Goal: Task Accomplishment & Management: Complete application form

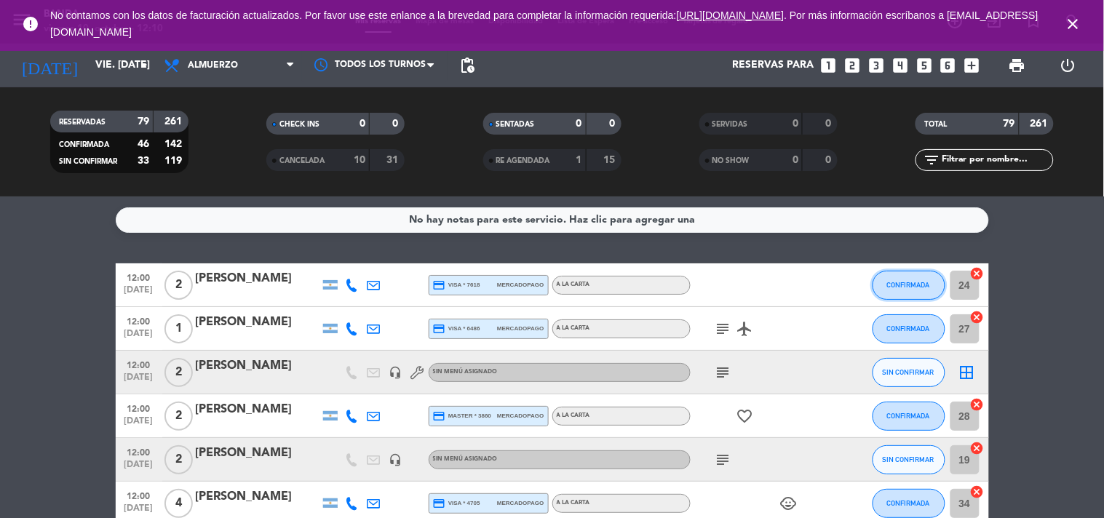
click at [923, 286] on span "CONFIRMADA" at bounding box center [908, 285] width 43 height 8
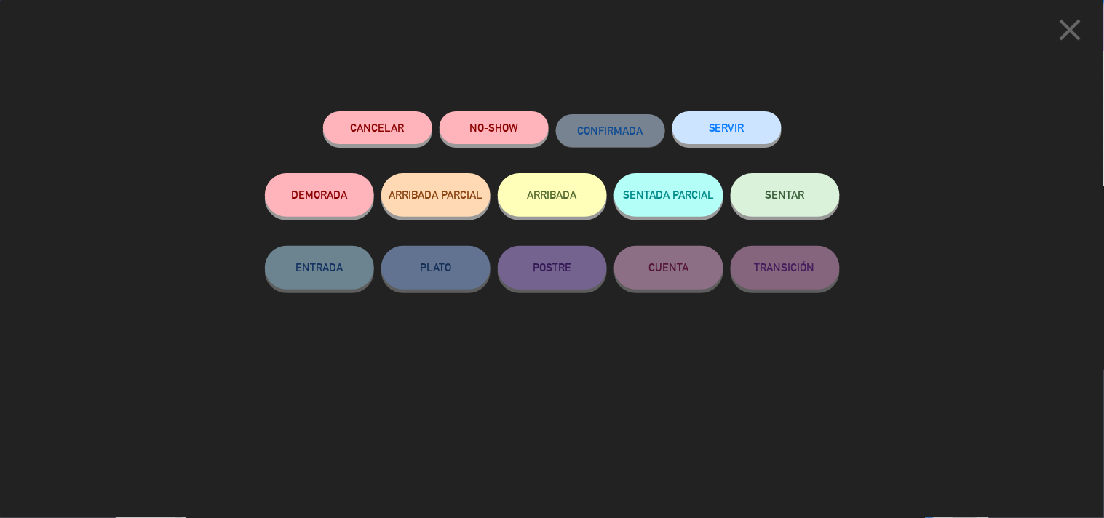
click at [745, 135] on button "SERVIR" at bounding box center [727, 127] width 109 height 33
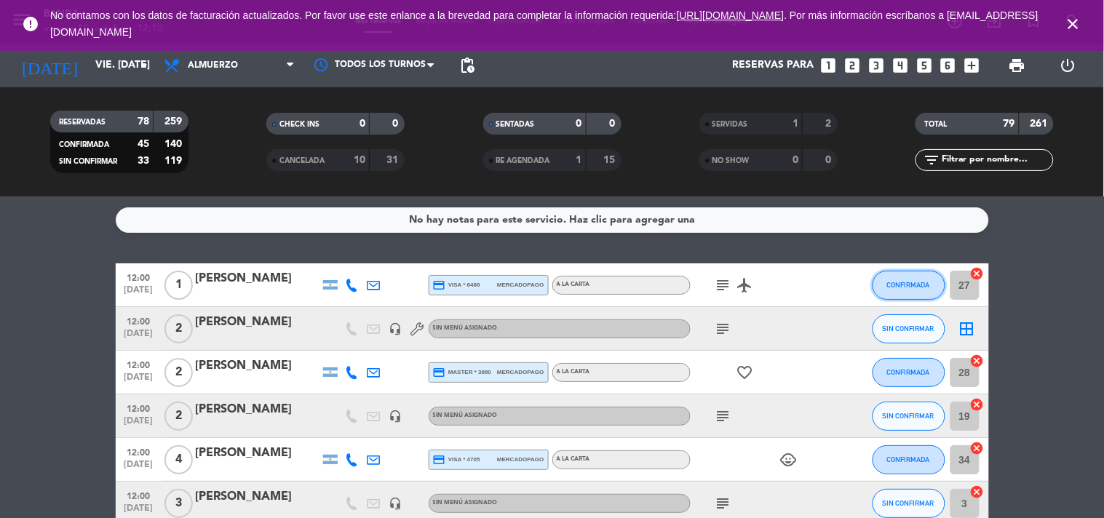
click at [889, 288] on button "CONFIRMADA" at bounding box center [909, 285] width 73 height 29
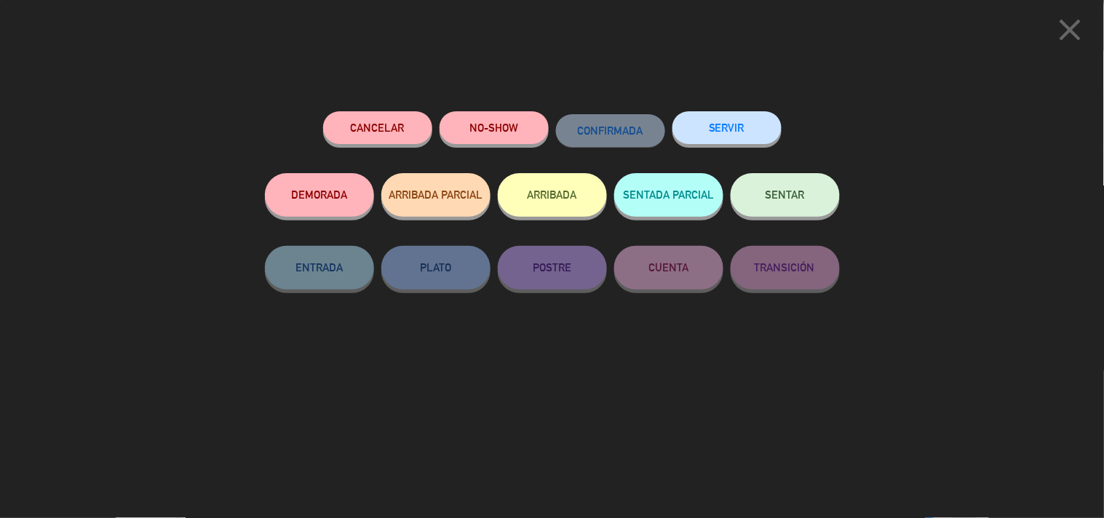
click at [721, 126] on button "SERVIR" at bounding box center [727, 127] width 109 height 33
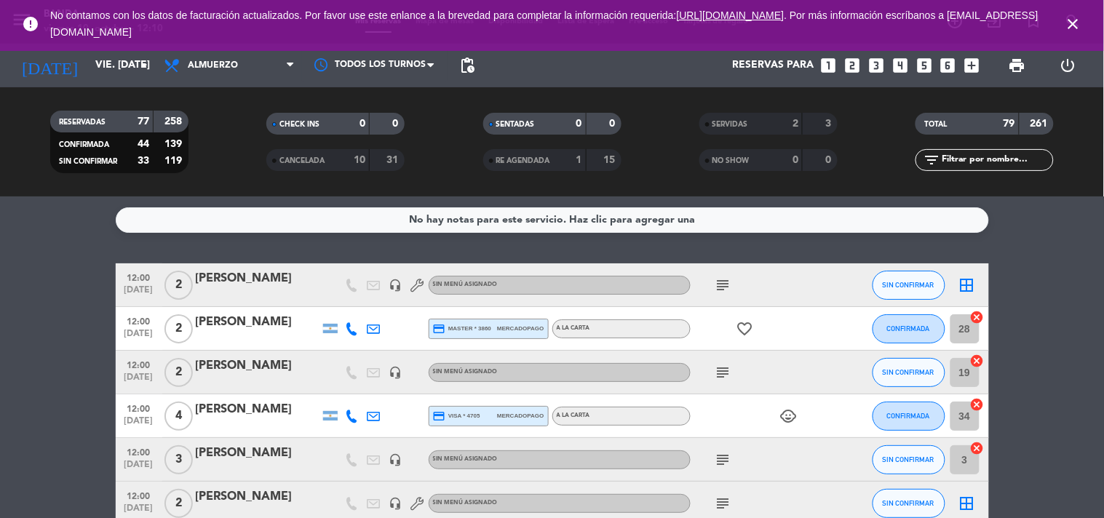
click at [889, 269] on div "SIN CONFIRMAR" at bounding box center [909, 284] width 73 height 43
click at [886, 279] on button "SIN CONFIRMAR" at bounding box center [909, 285] width 73 height 29
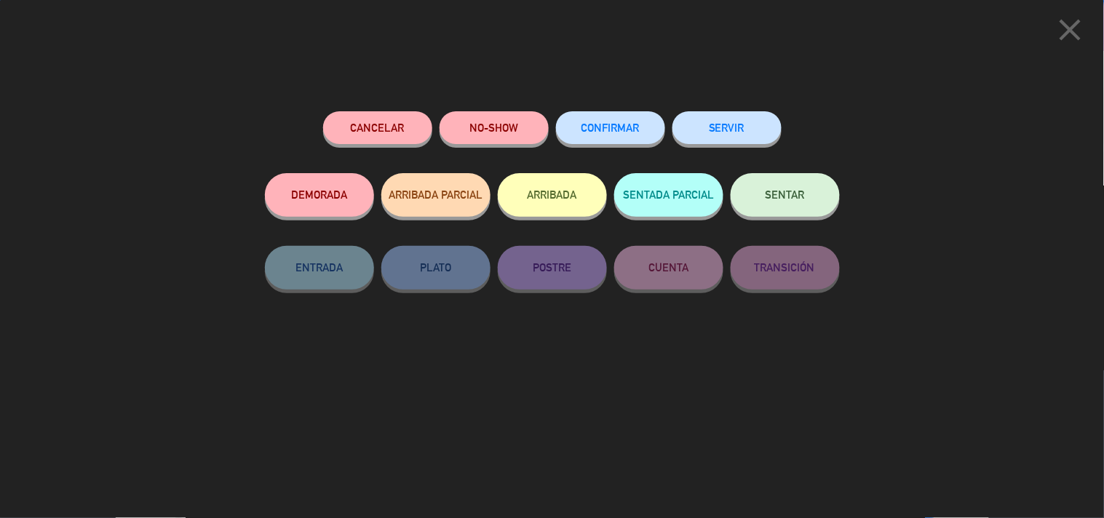
click at [718, 131] on button "SERVIR" at bounding box center [727, 127] width 109 height 33
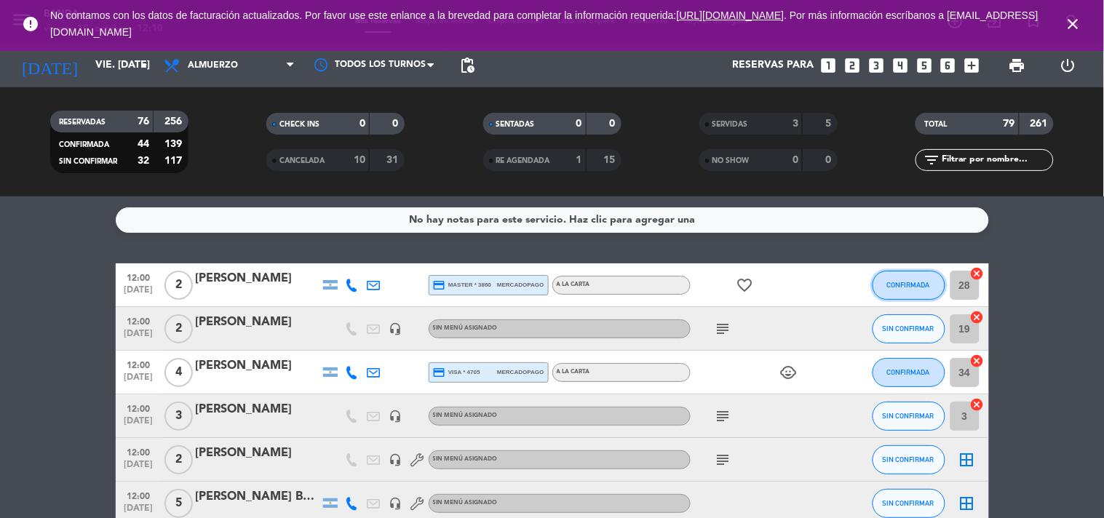
click at [915, 295] on button "CONFIRMADA" at bounding box center [909, 285] width 73 height 29
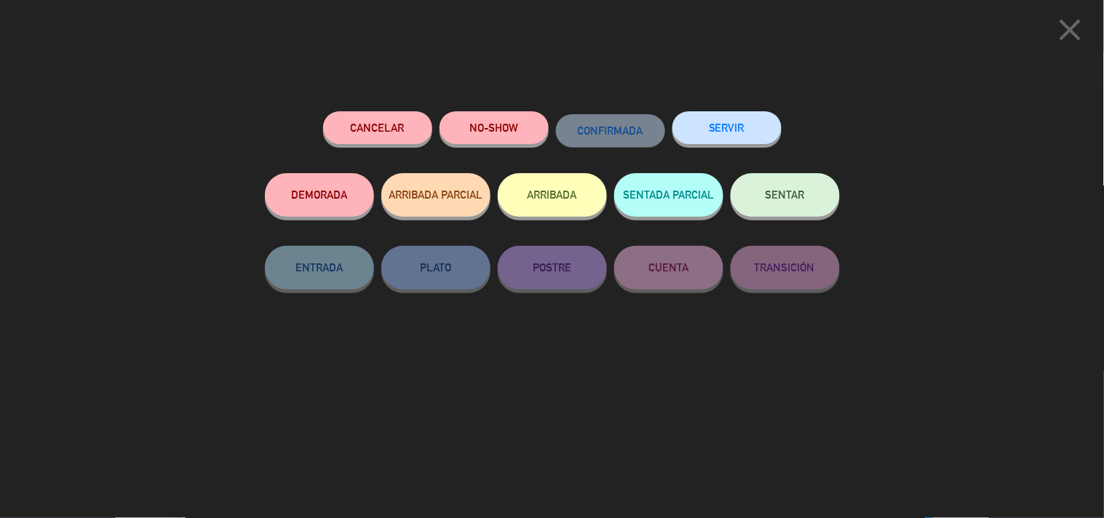
click at [725, 122] on button "SERVIR" at bounding box center [727, 127] width 109 height 33
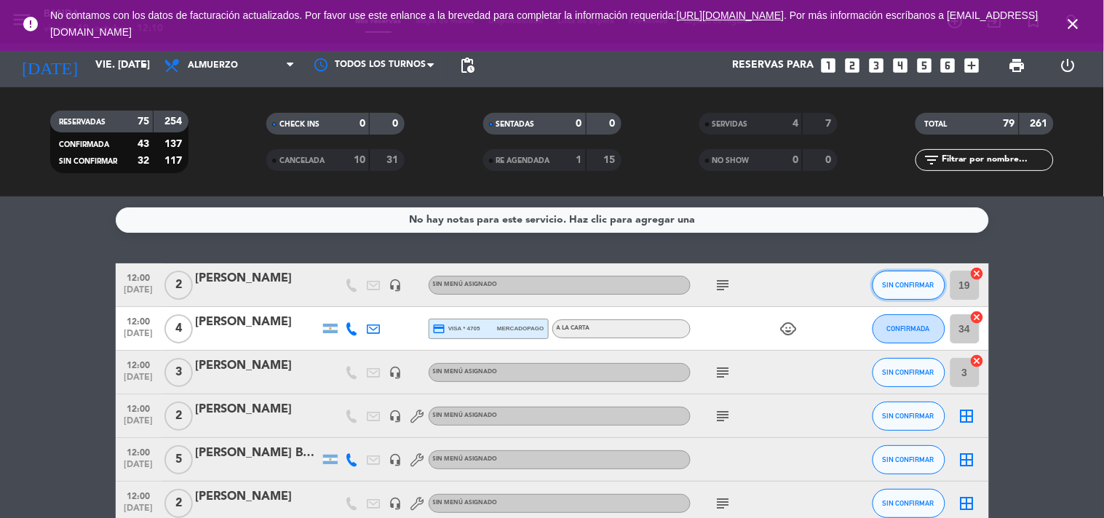
click at [913, 281] on span "SIN CONFIRMAR" at bounding box center [909, 285] width 52 height 8
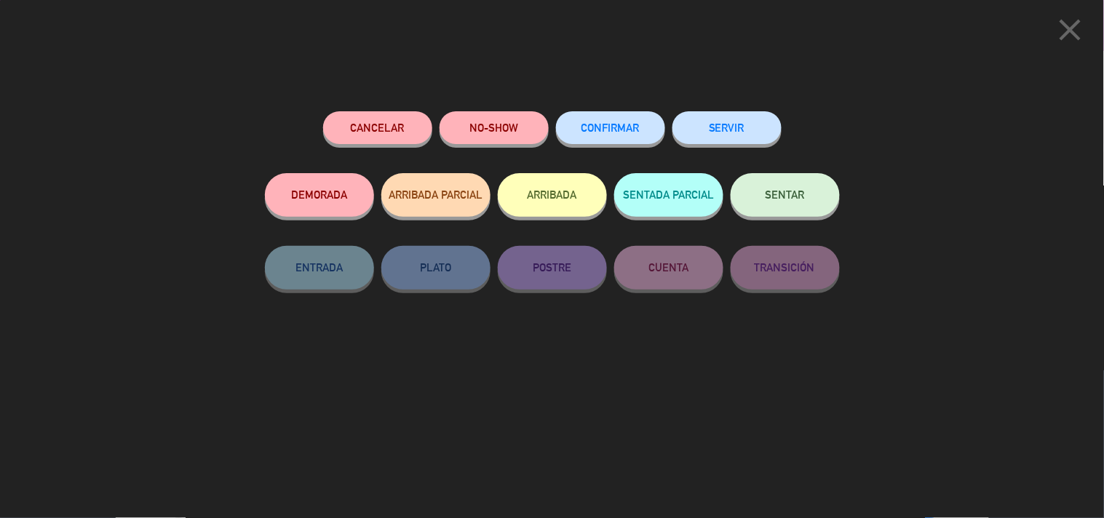
click at [732, 122] on button "SERVIR" at bounding box center [727, 127] width 109 height 33
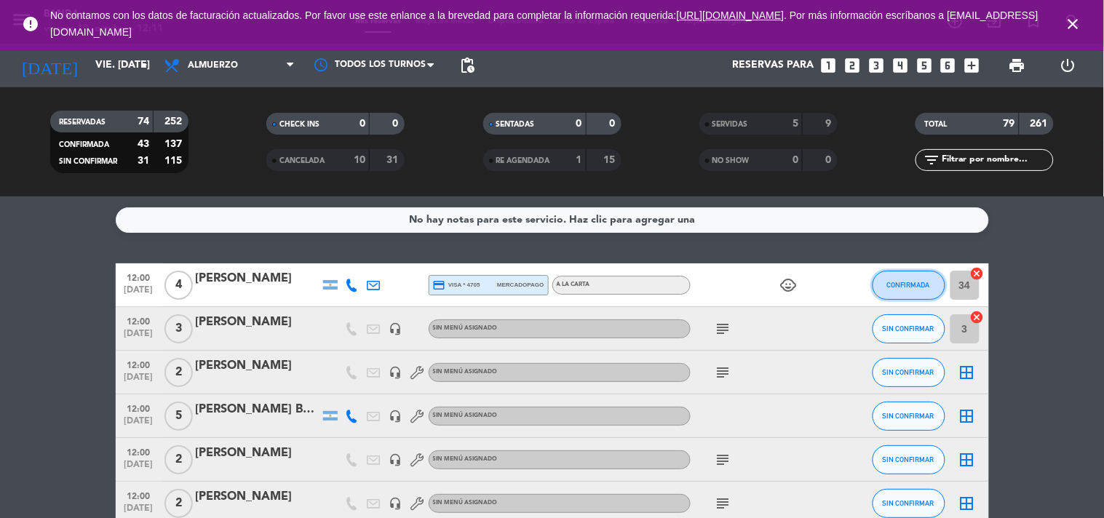
click at [890, 288] on button "CONFIRMADA" at bounding box center [909, 285] width 73 height 29
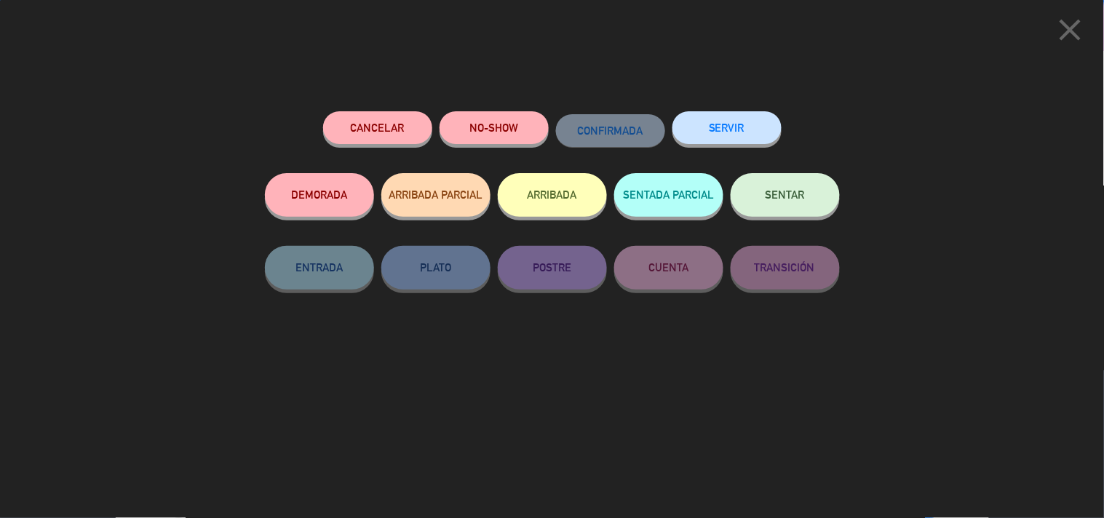
click at [729, 135] on button "SERVIR" at bounding box center [727, 127] width 109 height 33
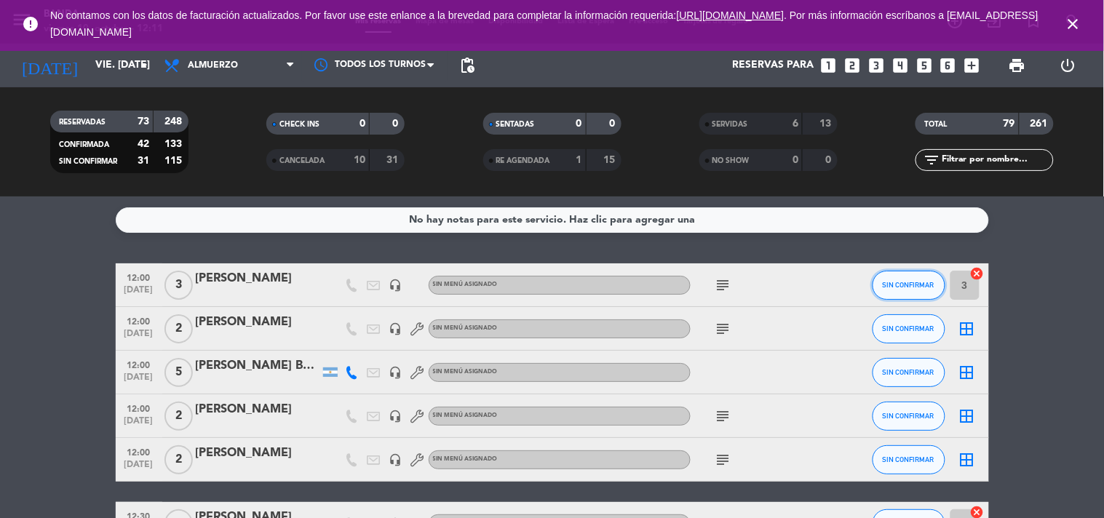
click at [905, 297] on button "SIN CONFIRMAR" at bounding box center [909, 285] width 73 height 29
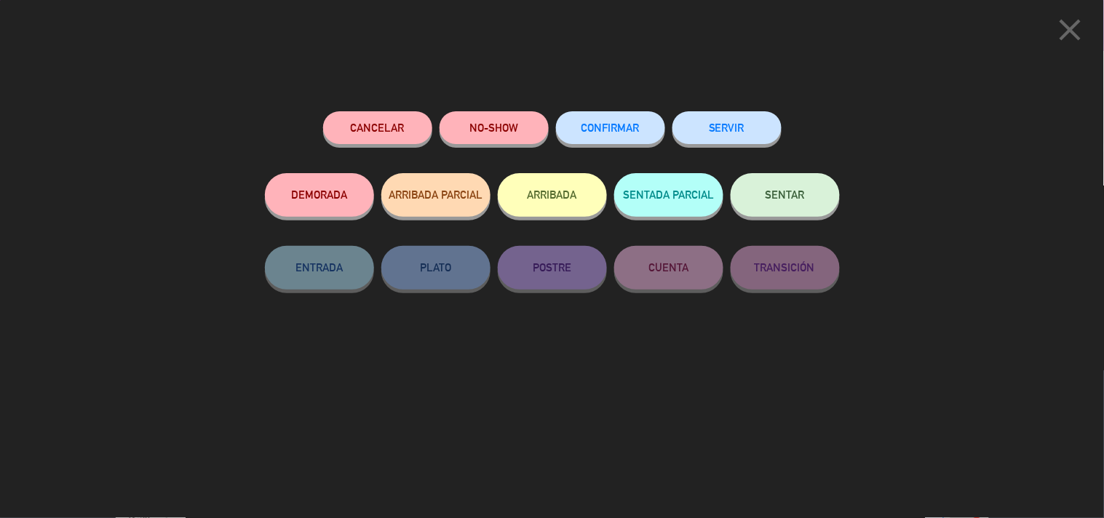
click at [746, 128] on button "SERVIR" at bounding box center [727, 127] width 109 height 33
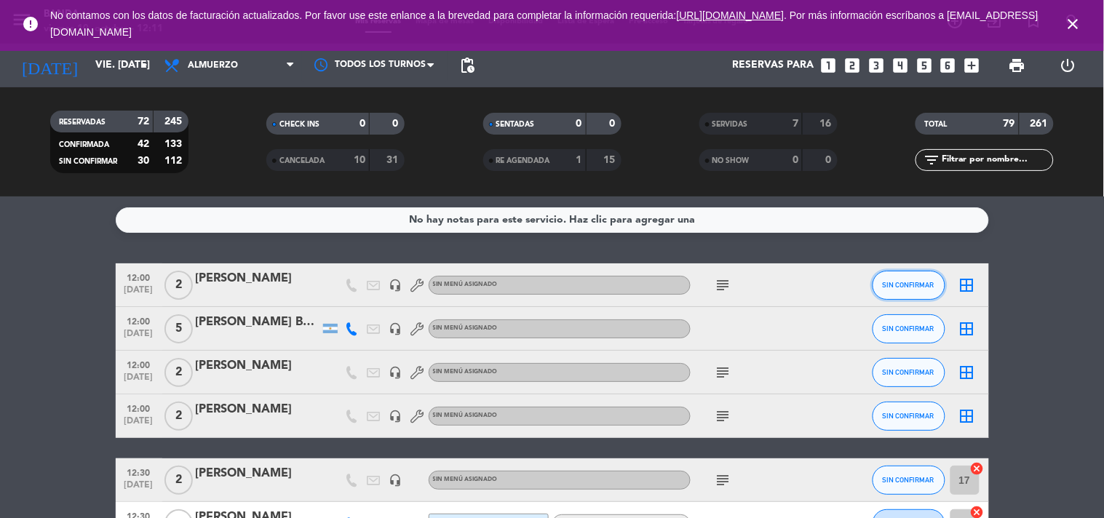
click at [907, 285] on span "SIN CONFIRMAR" at bounding box center [909, 285] width 52 height 8
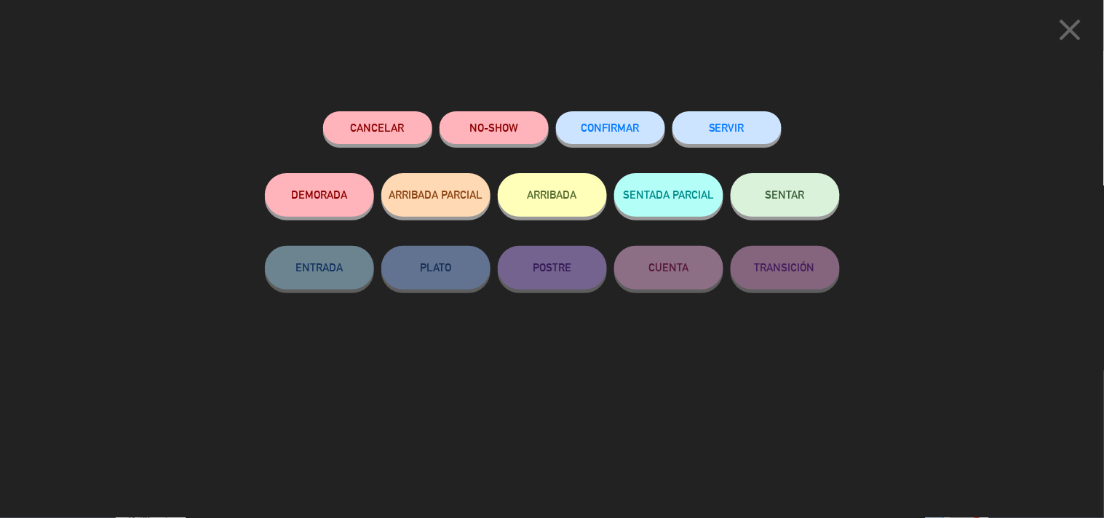
click at [736, 124] on button "SERVIR" at bounding box center [727, 127] width 109 height 33
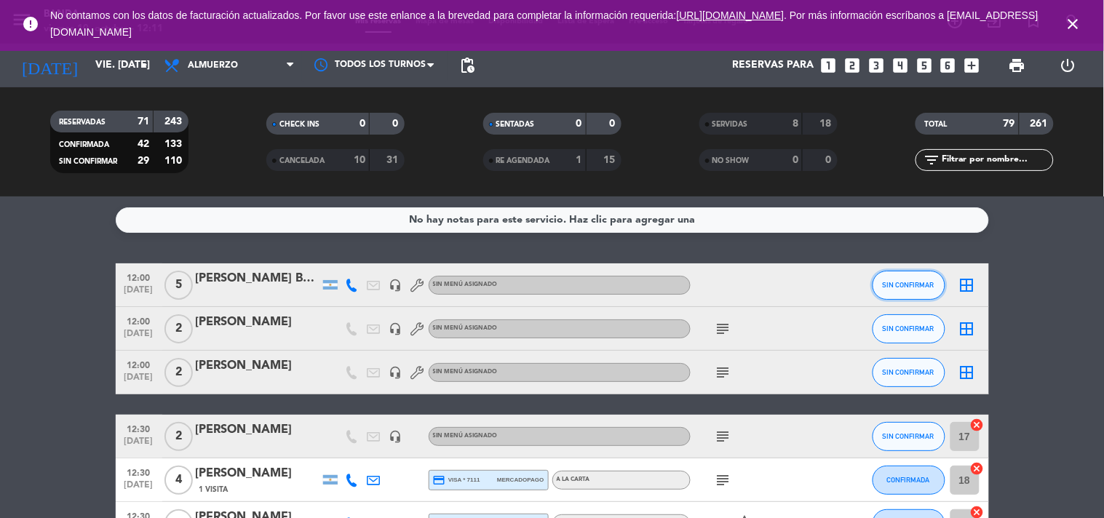
click at [919, 281] on span "SIN CONFIRMAR" at bounding box center [909, 285] width 52 height 8
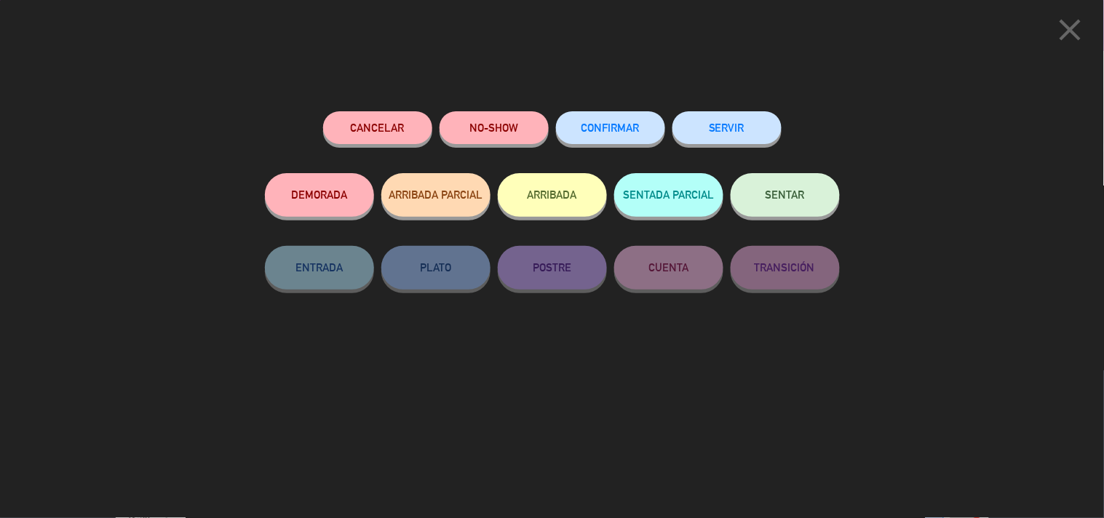
click at [703, 134] on button "SERVIR" at bounding box center [727, 127] width 109 height 33
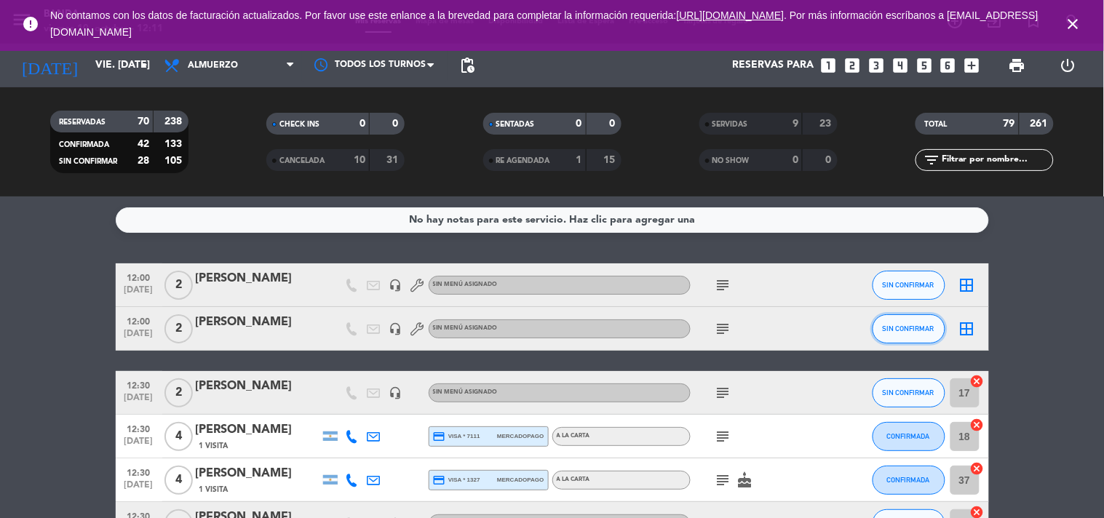
click at [925, 330] on span "SIN CONFIRMAR" at bounding box center [909, 329] width 52 height 8
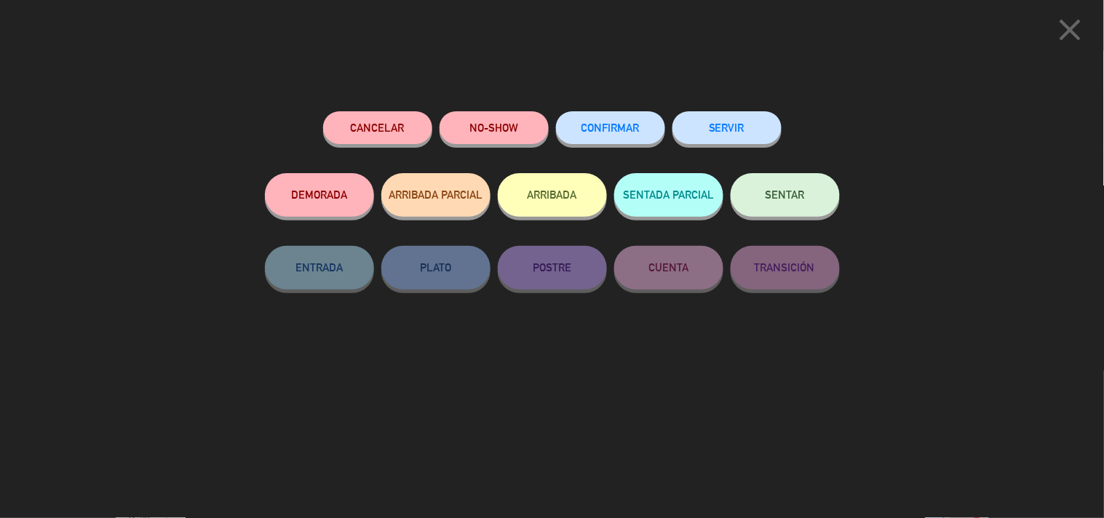
click at [732, 127] on button "SERVIR" at bounding box center [727, 127] width 109 height 33
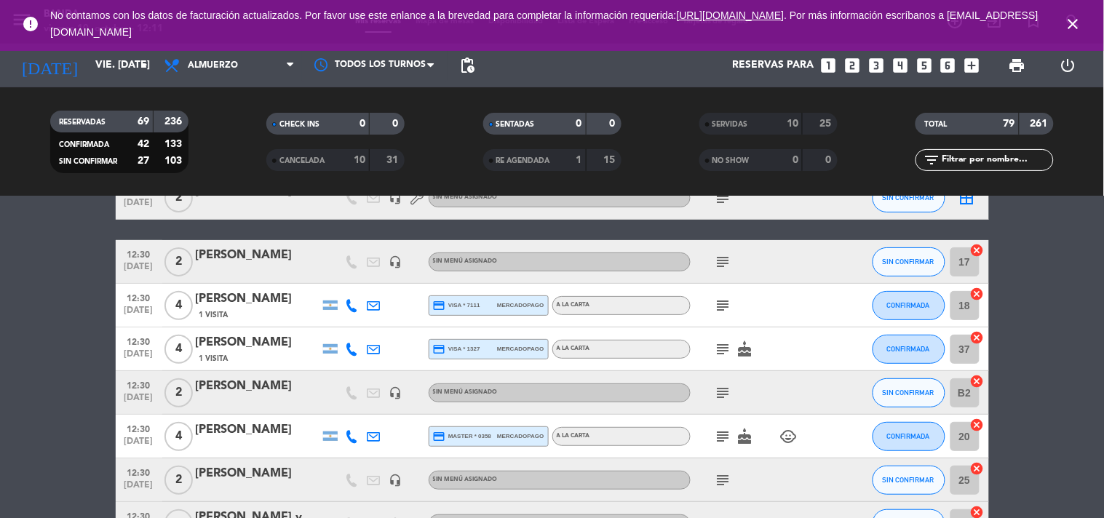
scroll to position [88, 0]
click at [908, 347] on span "CONFIRMADA" at bounding box center [908, 348] width 43 height 8
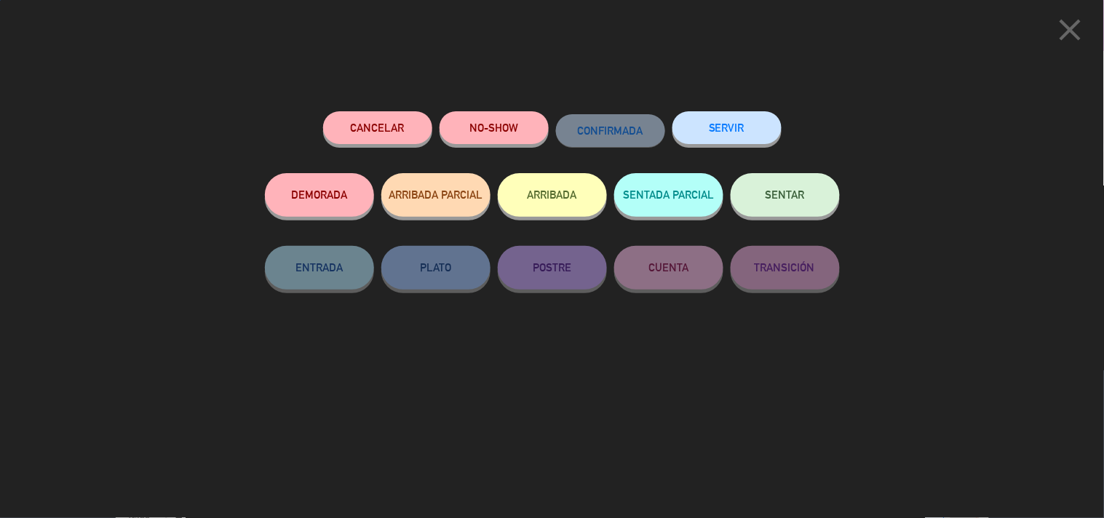
click at [732, 128] on button "SERVIR" at bounding box center [727, 127] width 109 height 33
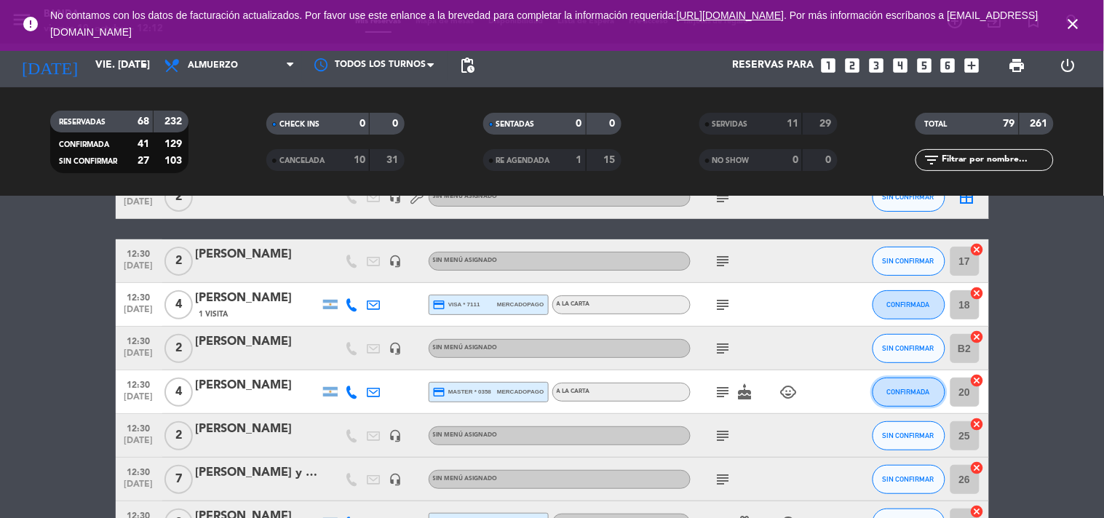
click at [901, 381] on button "CONFIRMADA" at bounding box center [909, 392] width 73 height 29
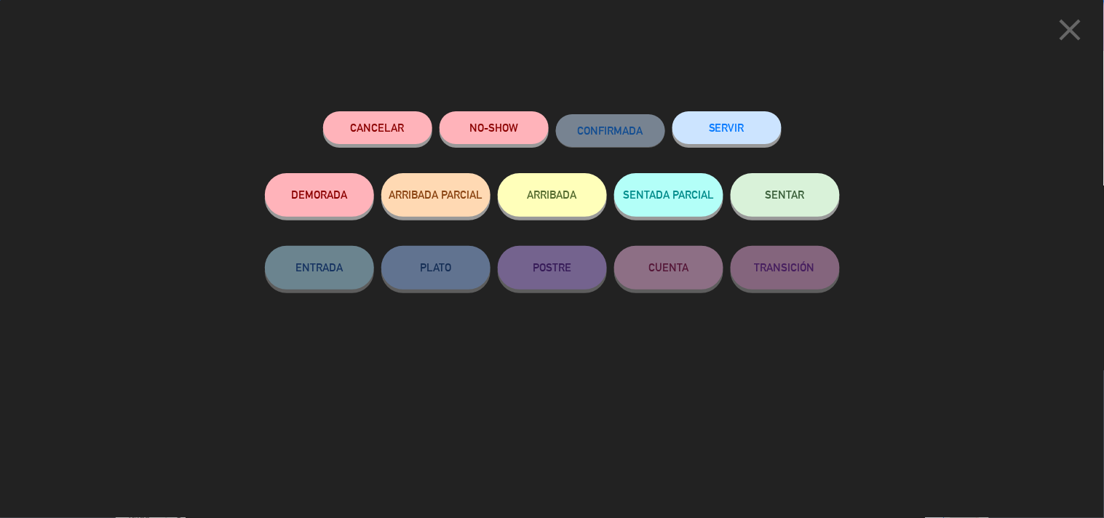
click at [734, 135] on button "SERVIR" at bounding box center [727, 127] width 109 height 33
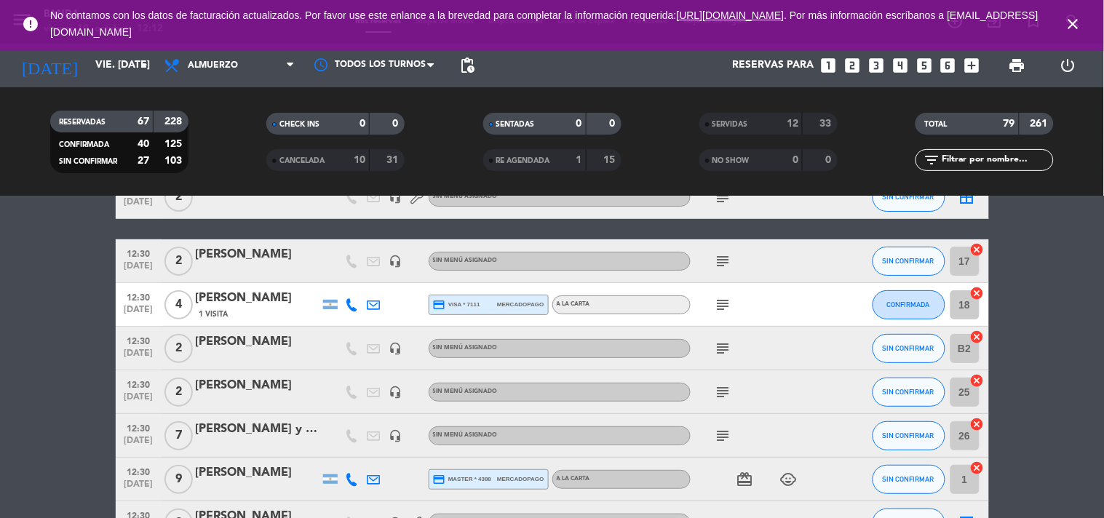
scroll to position [0, 0]
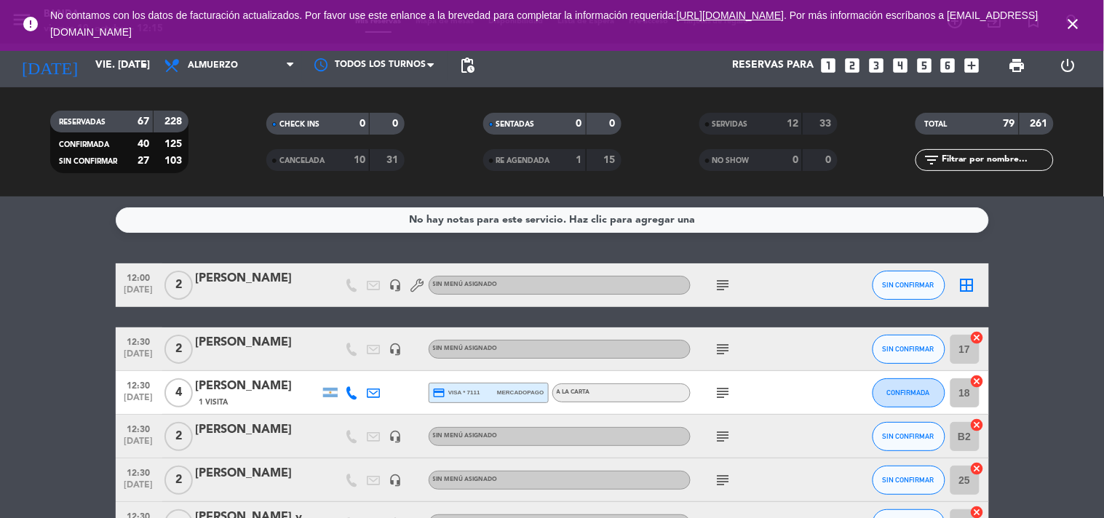
click at [1077, 20] on icon "close" at bounding box center [1073, 23] width 17 height 17
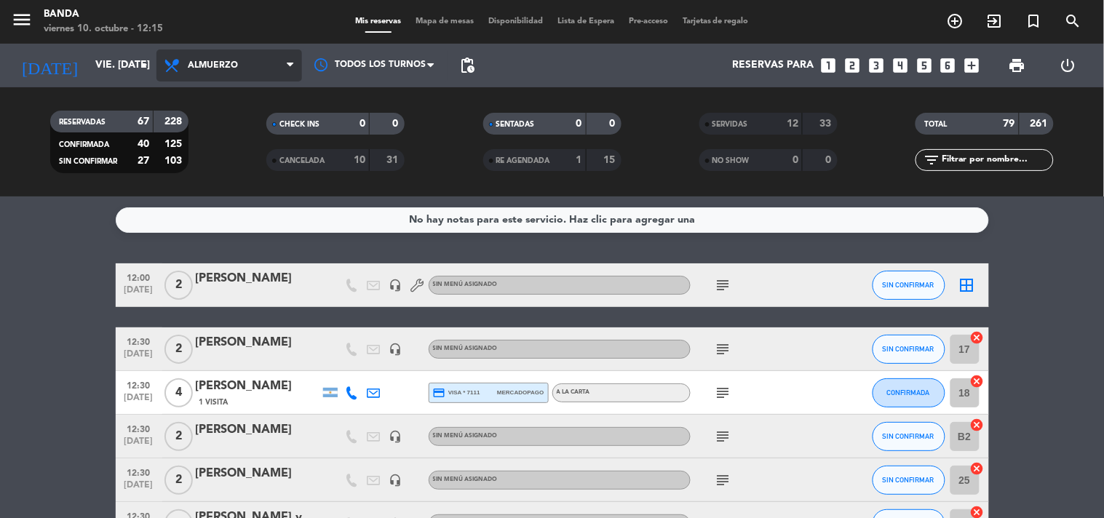
click at [209, 63] on span "Almuerzo" at bounding box center [213, 65] width 50 height 10
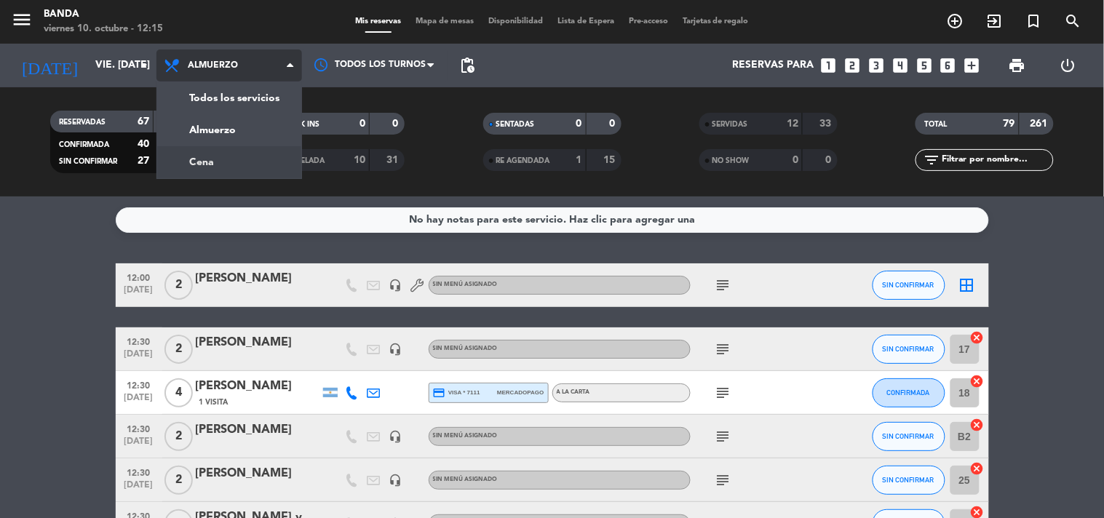
click at [198, 161] on div "menu Banda viernes 10. octubre - 12:15 Mis reservas Mapa de mesas Disponibilida…" at bounding box center [552, 98] width 1104 height 197
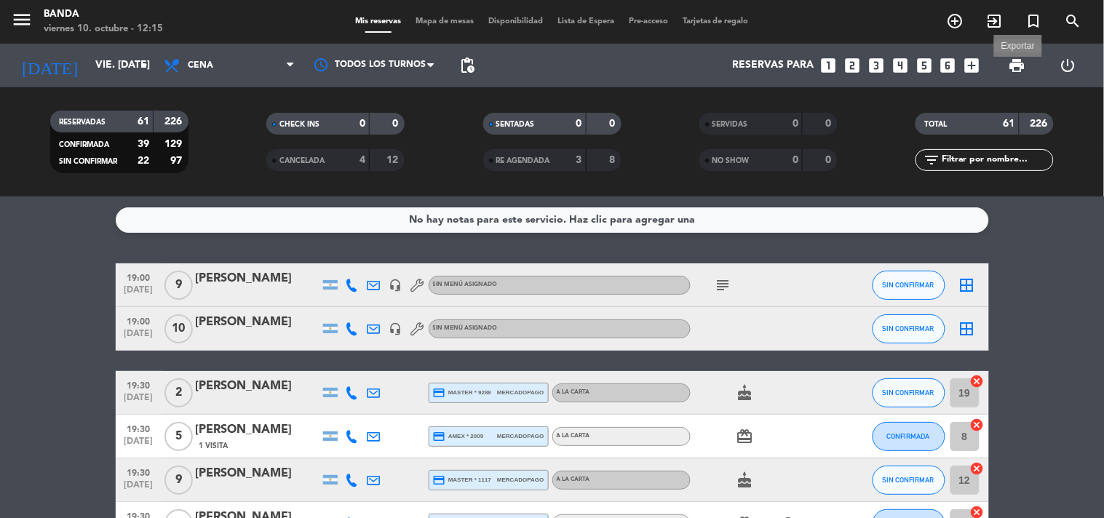
click at [1020, 71] on span "print" at bounding box center [1017, 65] width 17 height 17
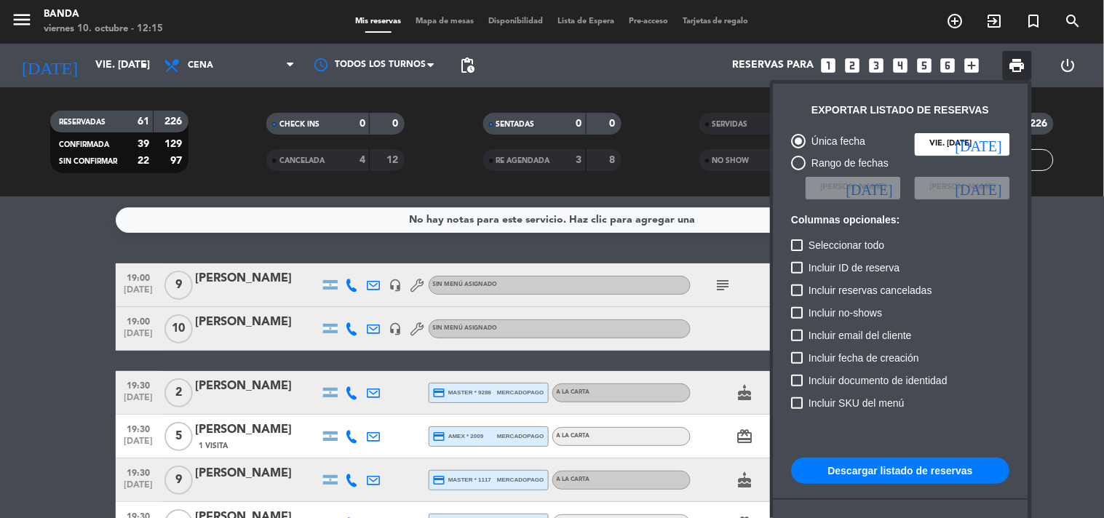
scroll to position [88, 0]
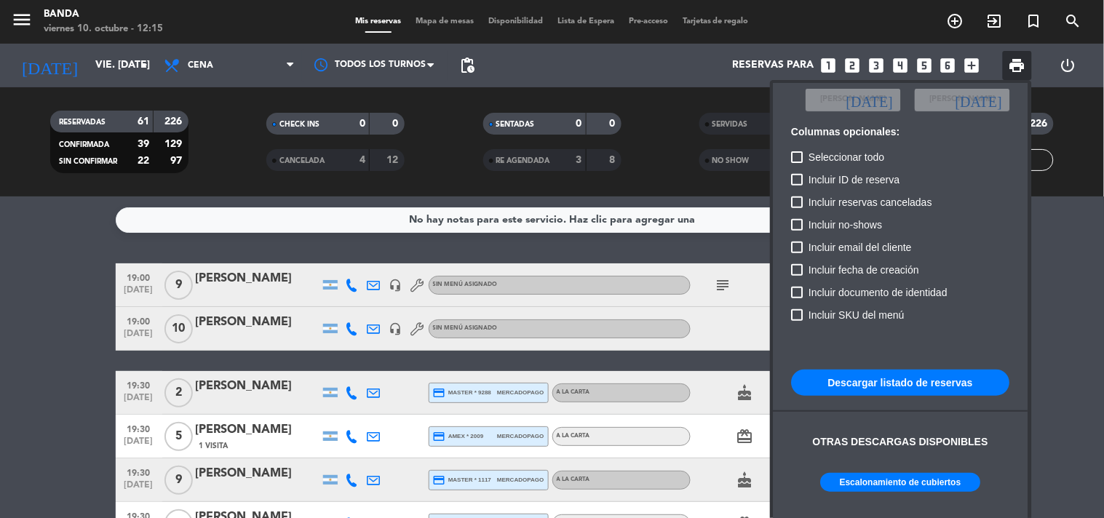
click at [845, 474] on button "Escalonamiento de cubiertos" at bounding box center [901, 482] width 160 height 19
click at [464, 62] on div at bounding box center [552, 259] width 1104 height 518
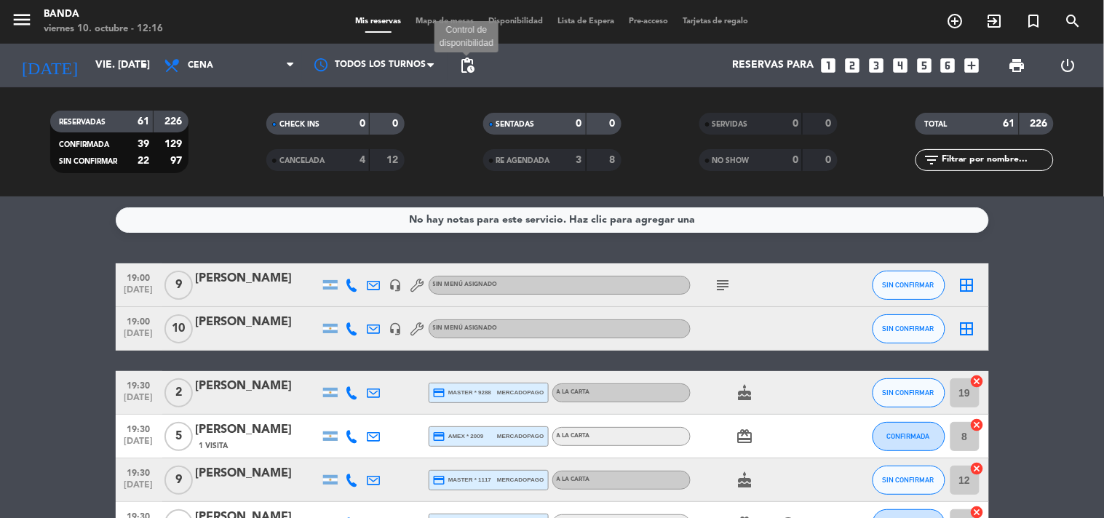
click at [464, 62] on span "pending_actions" at bounding box center [467, 65] width 17 height 17
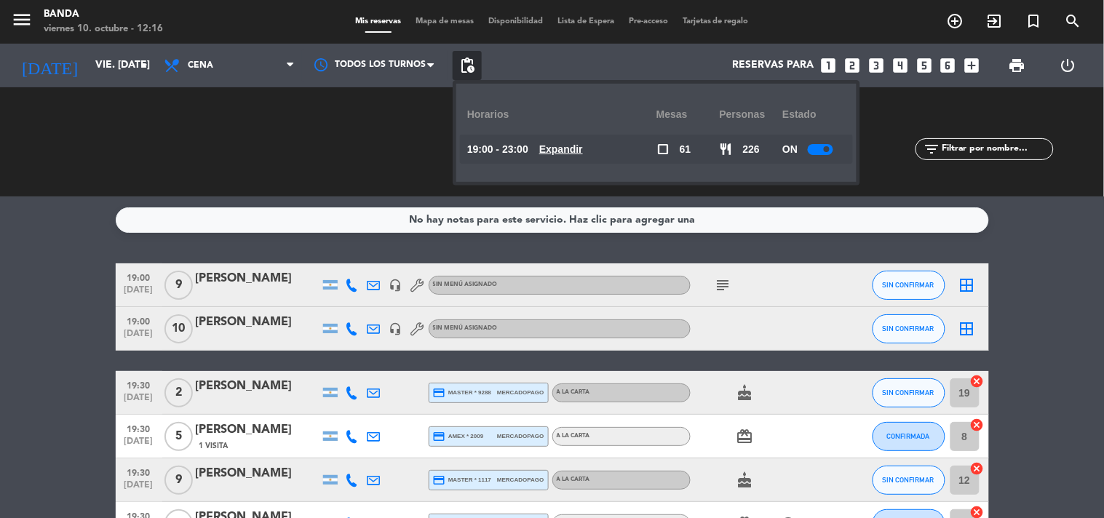
click at [571, 146] on u "Expandir" at bounding box center [561, 149] width 44 height 12
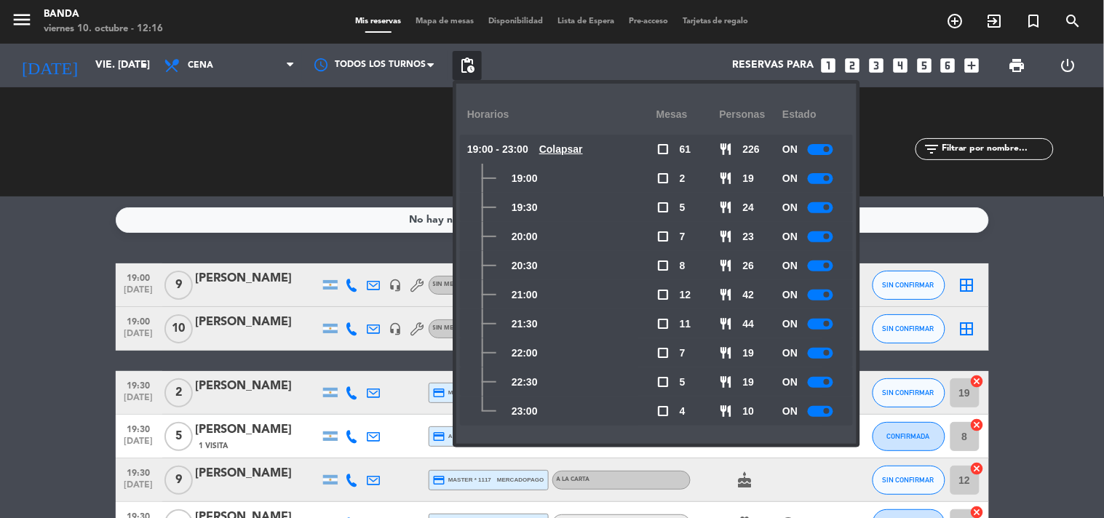
click at [814, 235] on div at bounding box center [820, 236] width 25 height 11
click at [816, 266] on div at bounding box center [820, 266] width 25 height 11
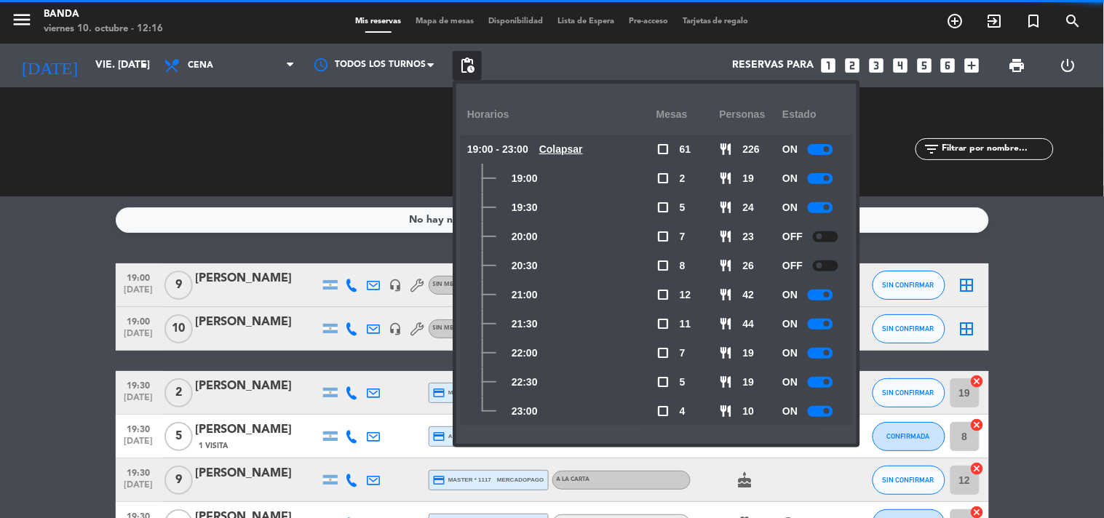
click at [818, 294] on div at bounding box center [820, 295] width 25 height 11
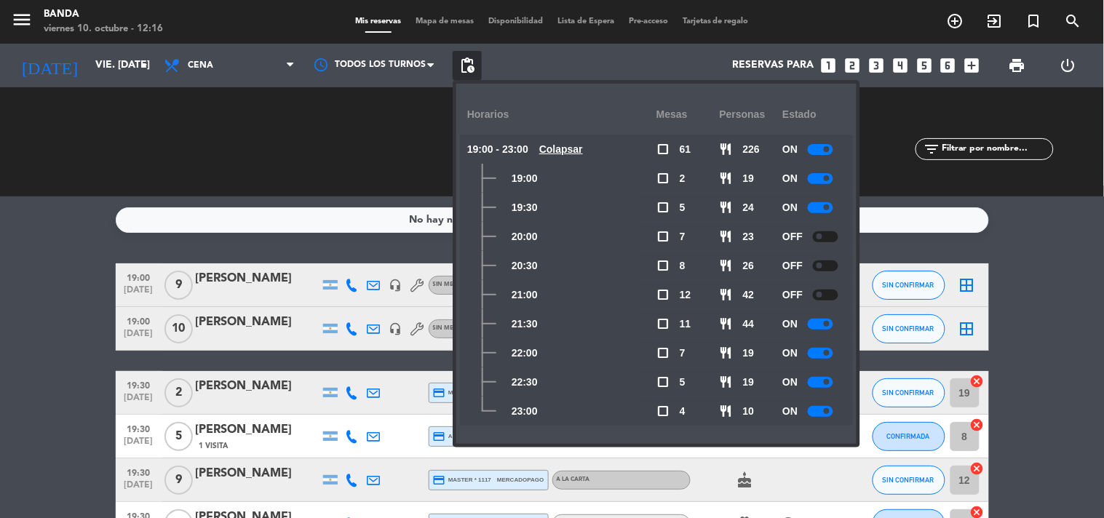
click at [813, 324] on div at bounding box center [820, 324] width 25 height 11
click at [816, 352] on div at bounding box center [820, 353] width 25 height 11
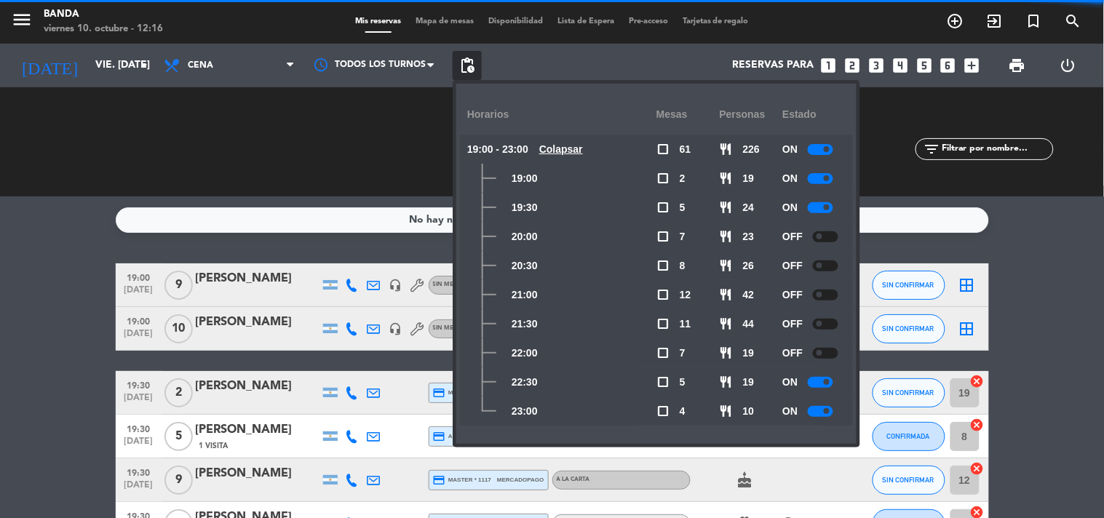
click at [818, 381] on div at bounding box center [820, 382] width 25 height 11
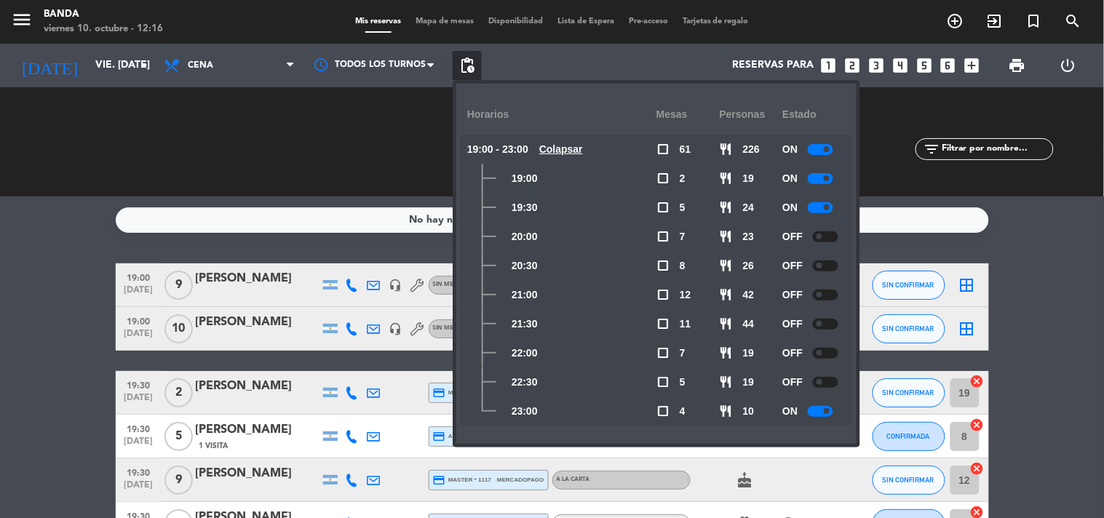
click at [296, 143] on div "CHECK INS 0 0" at bounding box center [335, 142] width 216 height 15
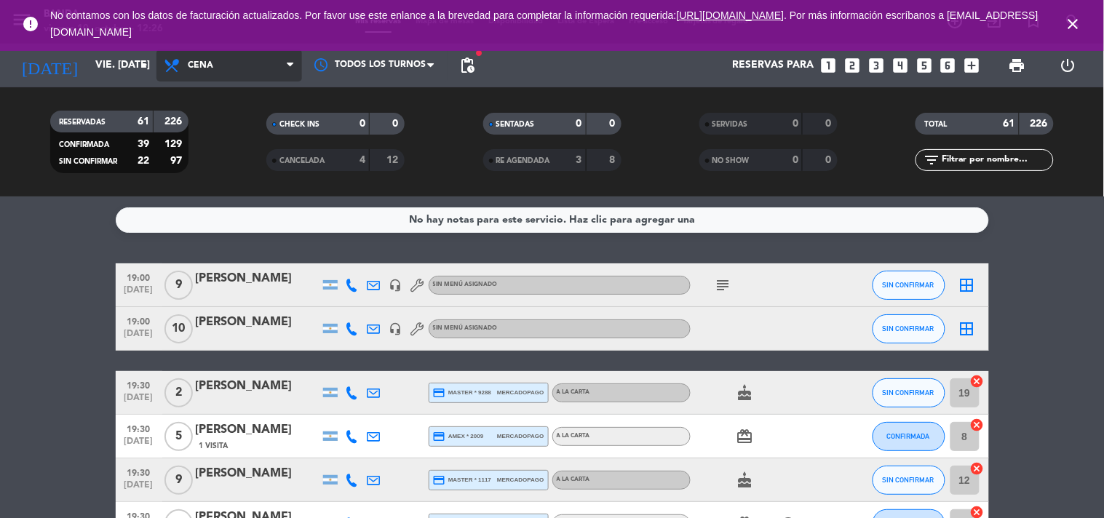
click at [207, 63] on span "Cena" at bounding box center [200, 65] width 25 height 10
click at [218, 129] on div "menu Banda viernes 10. octubre - 12:26 Mis reservas Mapa de mesas Disponibilida…" at bounding box center [552, 98] width 1104 height 197
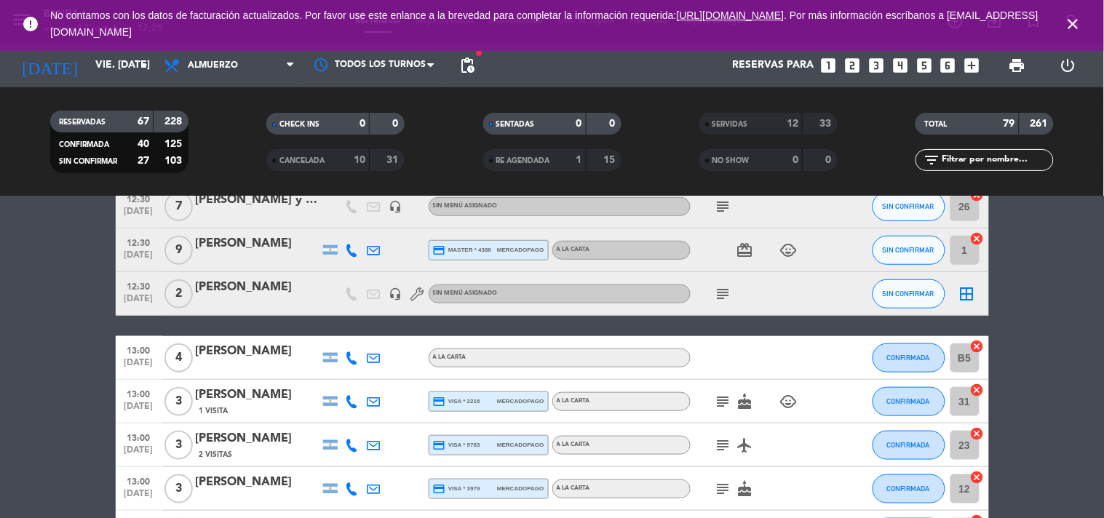
scroll to position [0, 0]
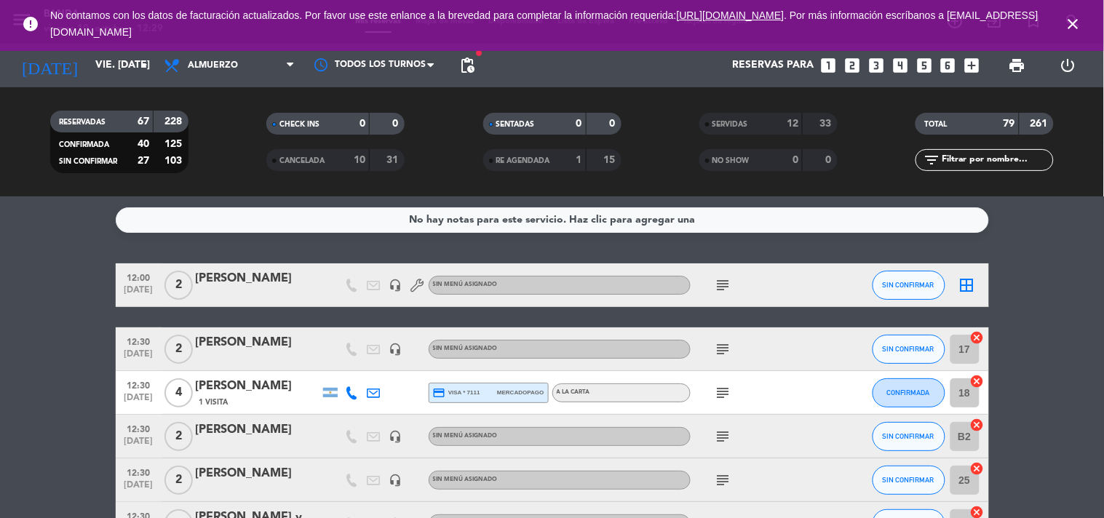
click at [751, 130] on div "SERVIDAS" at bounding box center [736, 124] width 67 height 17
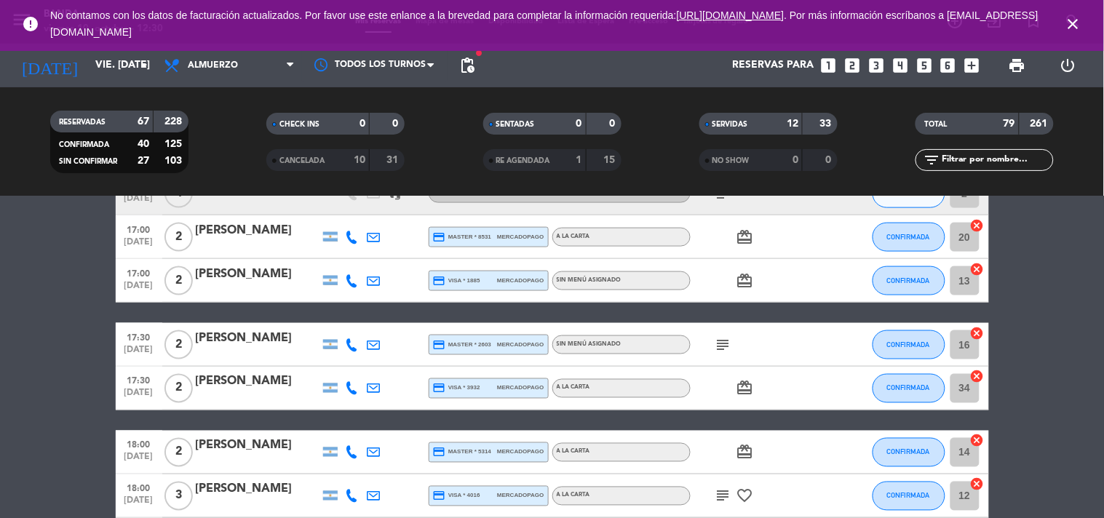
scroll to position [3492, 0]
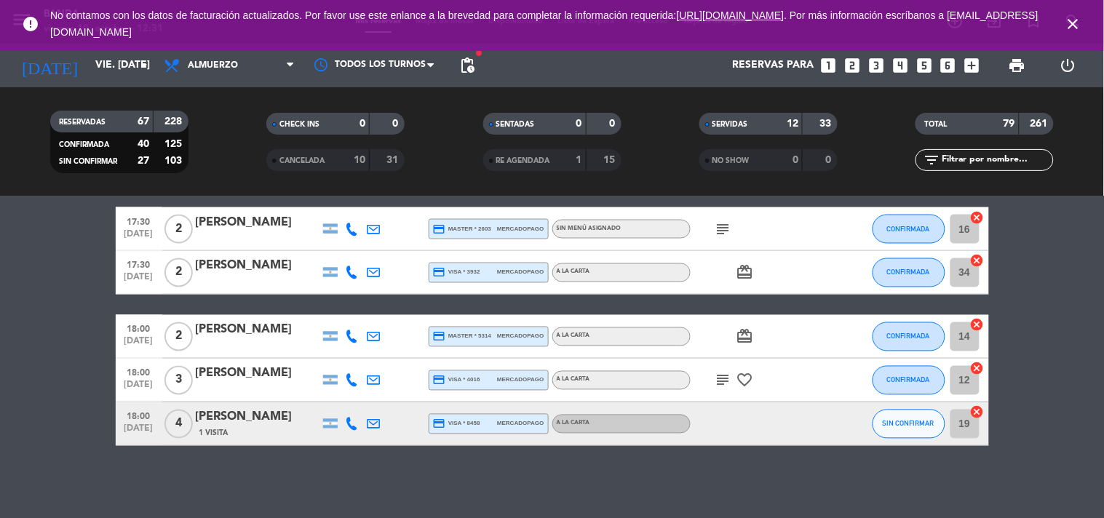
click at [889, 68] on div "Reservas para looks_one looks_two looks_3 looks_4 looks_5 looks_6 add_box" at bounding box center [734, 66] width 505 height 44
click at [895, 68] on icon "looks_4" at bounding box center [900, 65] width 19 height 19
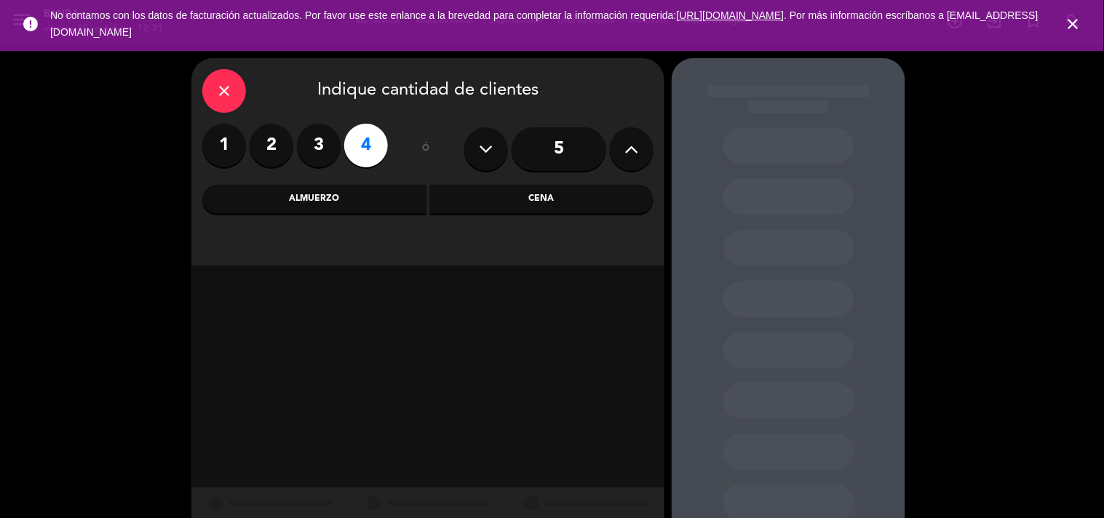
click at [368, 198] on div "Almuerzo" at bounding box center [314, 199] width 224 height 29
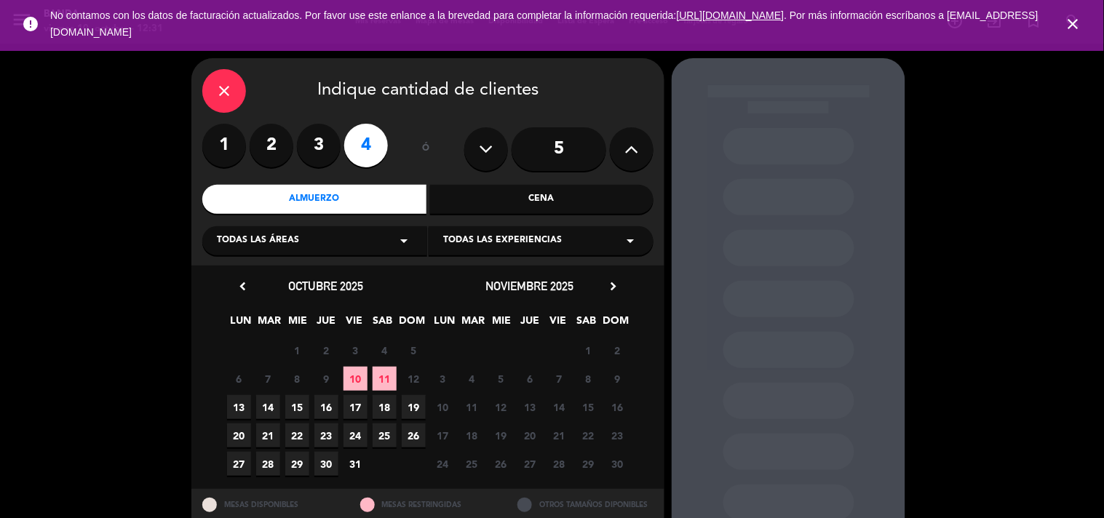
click at [389, 396] on span "18" at bounding box center [385, 407] width 24 height 24
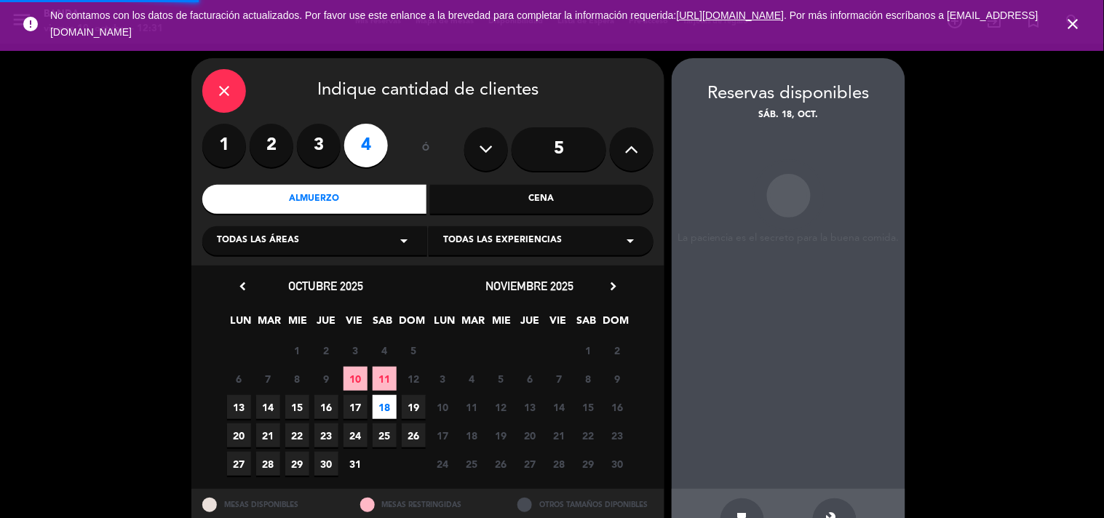
scroll to position [47, 0]
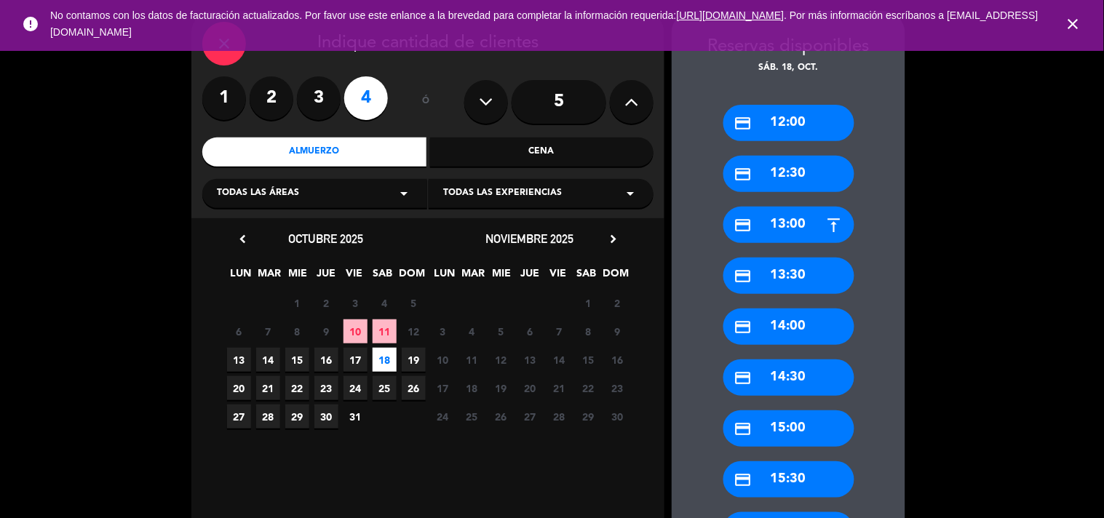
click at [512, 153] on div "Cena" at bounding box center [542, 152] width 224 height 29
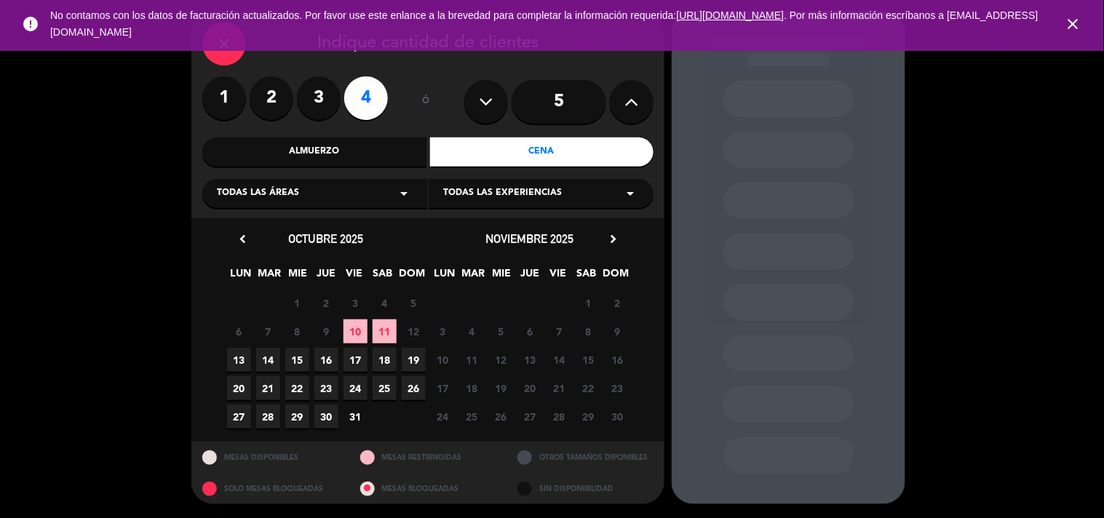
click at [382, 360] on span "18" at bounding box center [385, 360] width 24 height 24
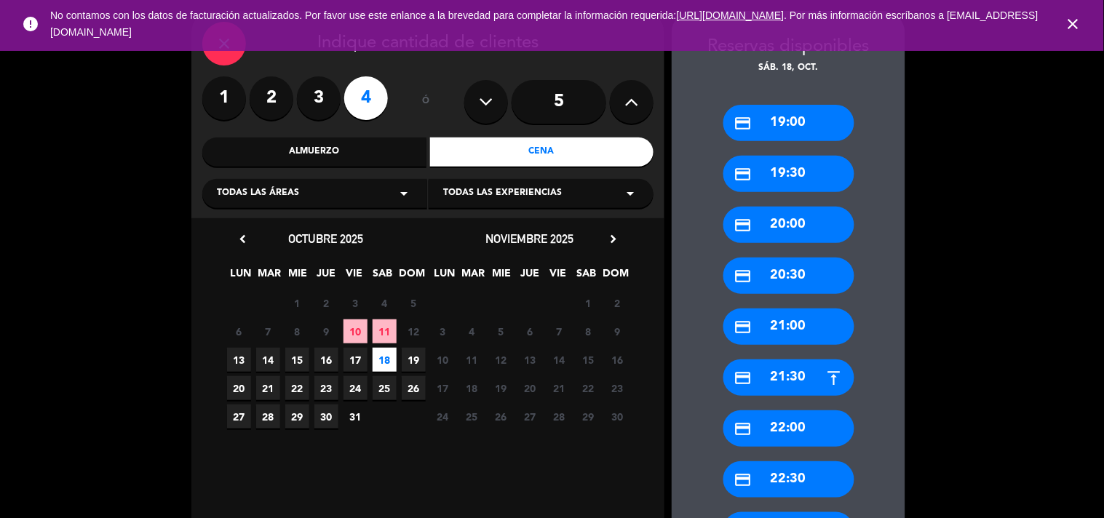
click at [1074, 27] on icon "close" at bounding box center [1073, 23] width 17 height 17
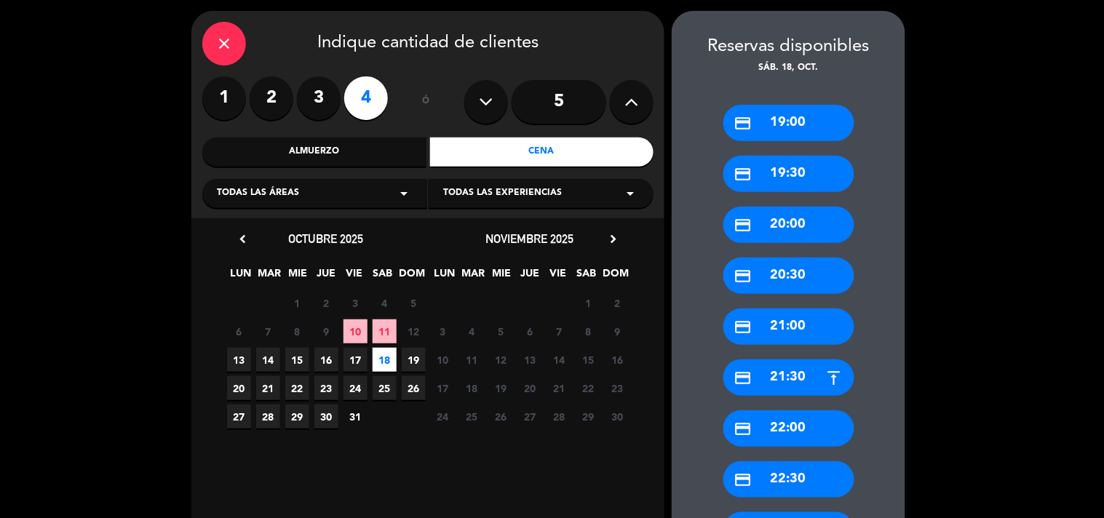
click at [229, 39] on icon "close" at bounding box center [223, 43] width 17 height 17
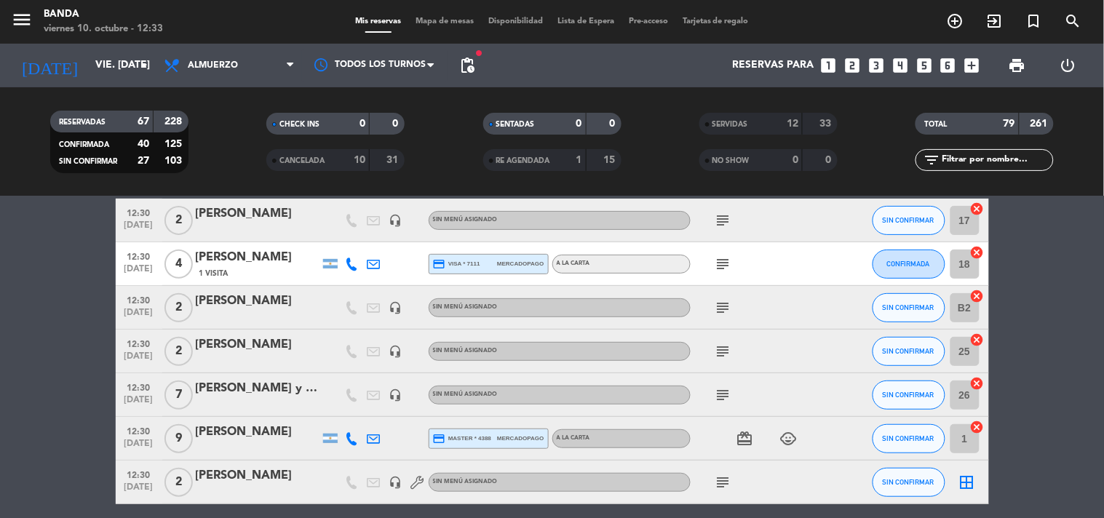
scroll to position [130, 0]
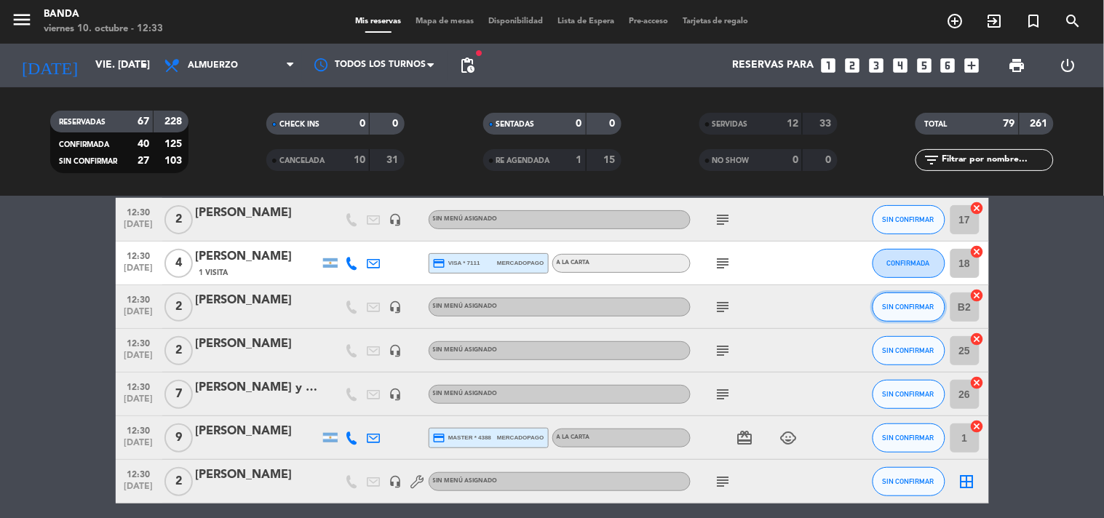
click at [905, 307] on span "SIN CONFIRMAR" at bounding box center [909, 307] width 52 height 8
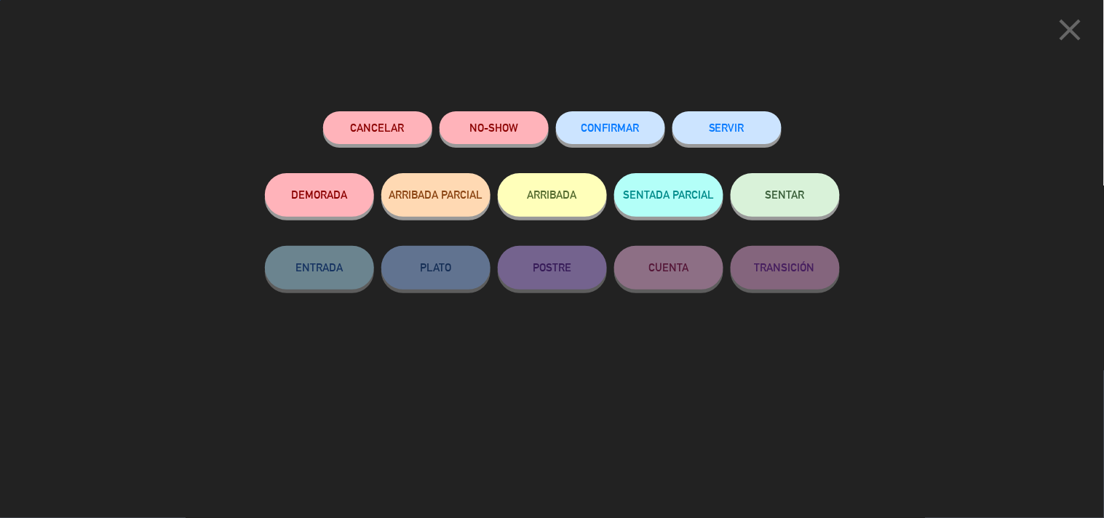
click at [735, 122] on button "SERVIR" at bounding box center [727, 127] width 109 height 33
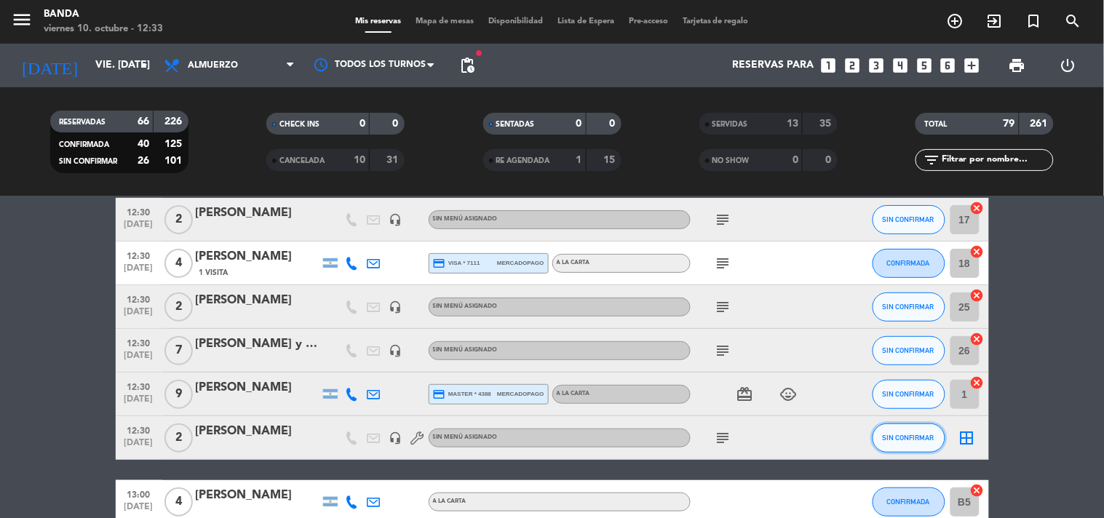
click at [905, 441] on button "SIN CONFIRMAR" at bounding box center [909, 438] width 73 height 29
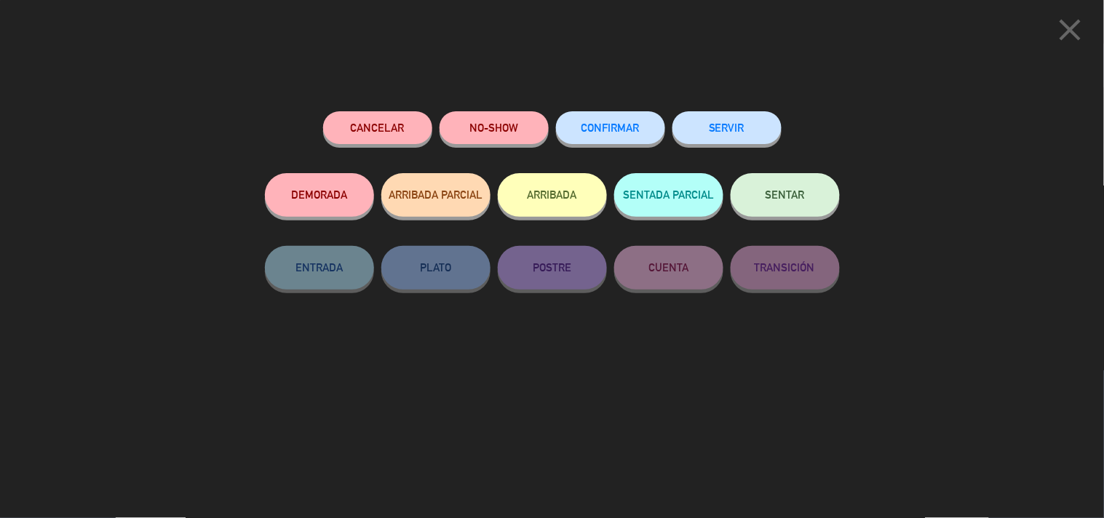
click at [725, 137] on button "SERVIR" at bounding box center [727, 127] width 109 height 33
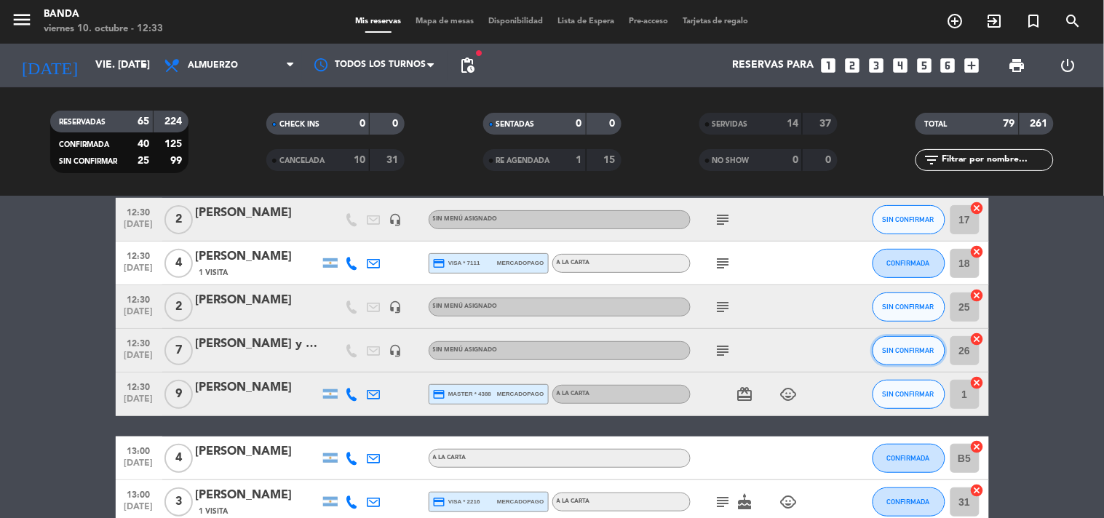
click at [905, 352] on span "SIN CONFIRMAR" at bounding box center [909, 350] width 52 height 8
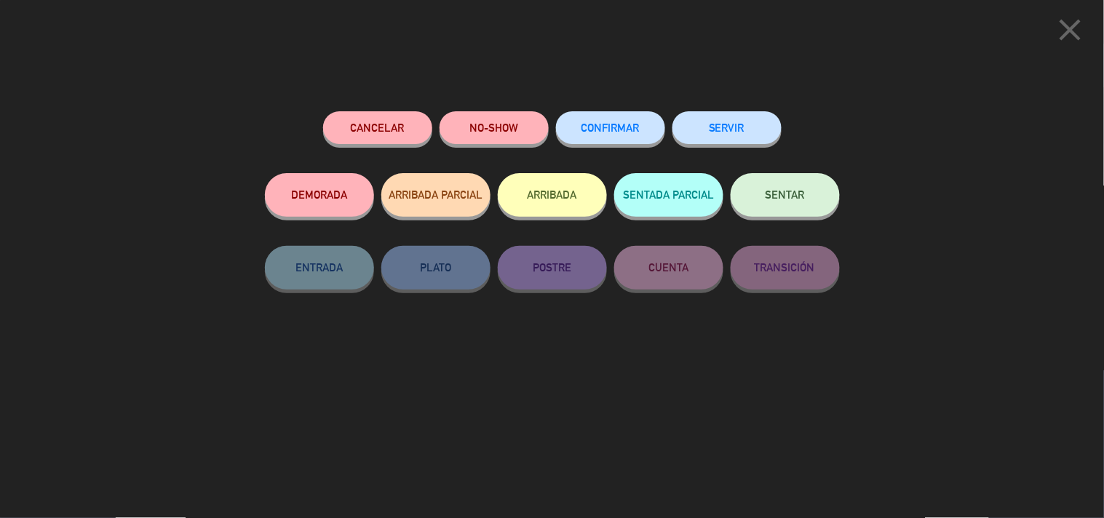
click at [743, 114] on button "SERVIR" at bounding box center [727, 127] width 109 height 33
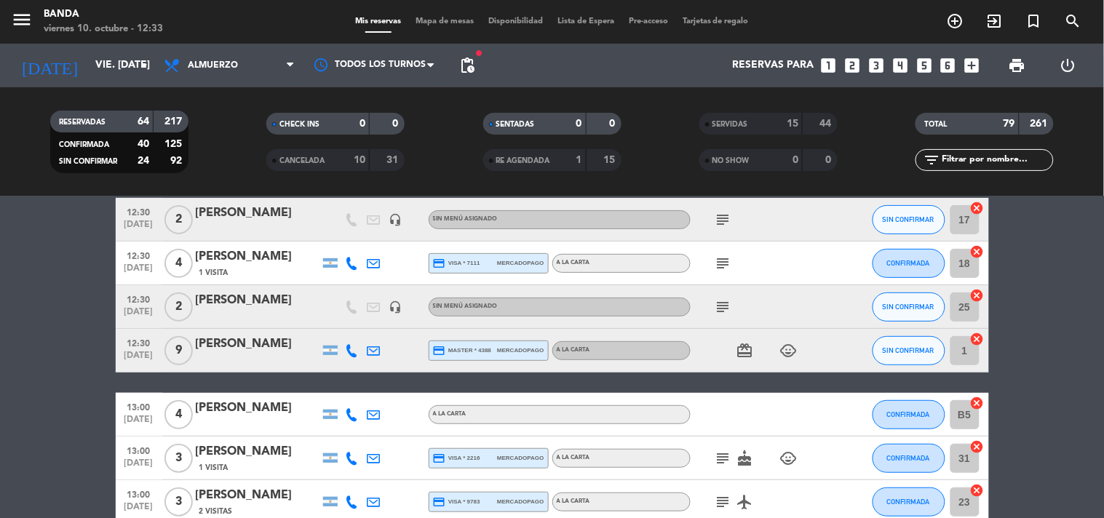
click at [892, 330] on div "SIN CONFIRMAR" at bounding box center [909, 350] width 73 height 43
click at [892, 338] on button "SIN CONFIRMAR" at bounding box center [909, 350] width 73 height 29
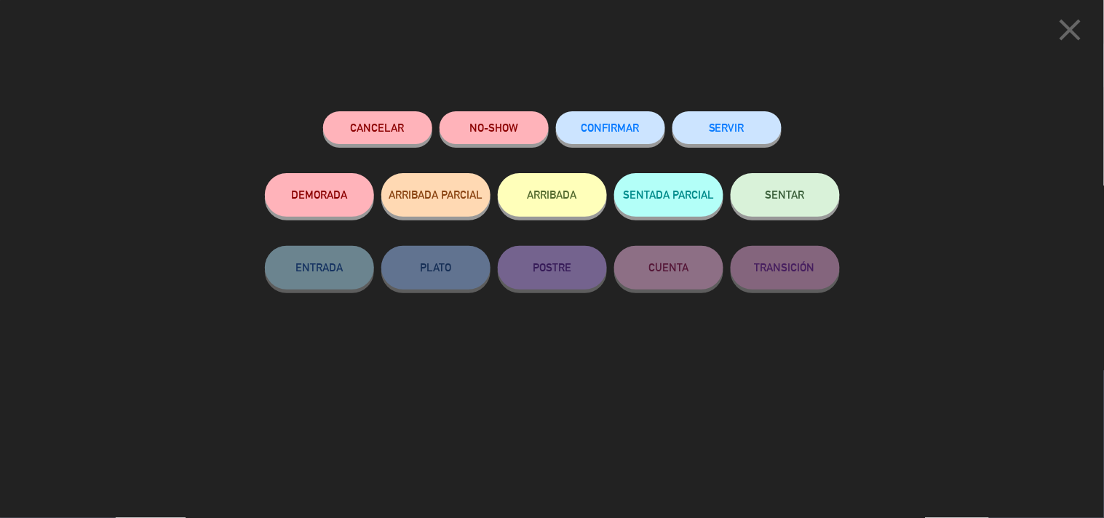
click at [740, 103] on div "Cancelar NO-SHOW CONFIRMAR SERVIR DEMORADA ARRIBADA PARCIAL ARRIBADA SENTADA PA…" at bounding box center [552, 309] width 595 height 417
click at [738, 119] on button "SERVIR" at bounding box center [727, 127] width 109 height 33
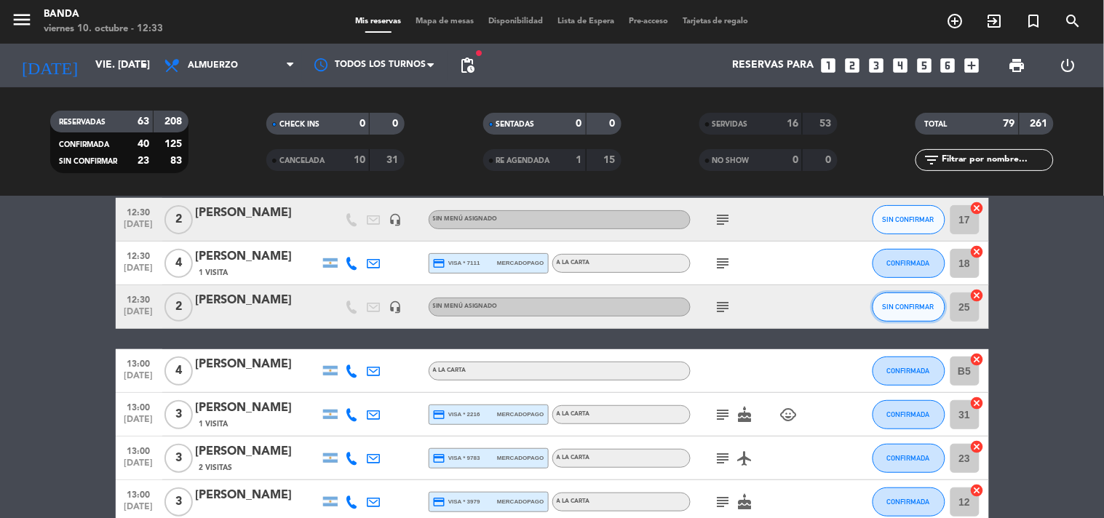
click at [889, 317] on button "SIN CONFIRMAR" at bounding box center [909, 307] width 73 height 29
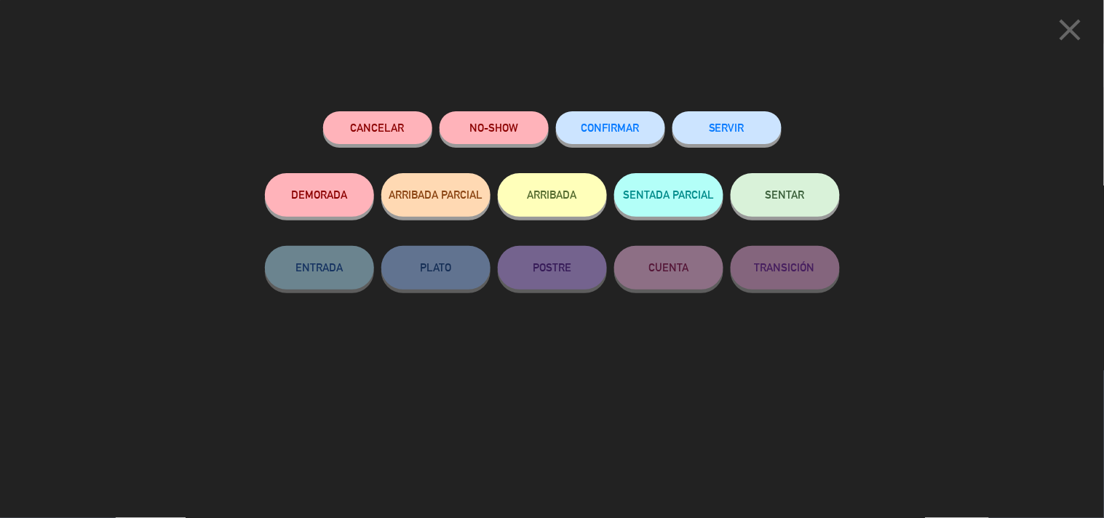
click at [747, 124] on button "SERVIR" at bounding box center [727, 127] width 109 height 33
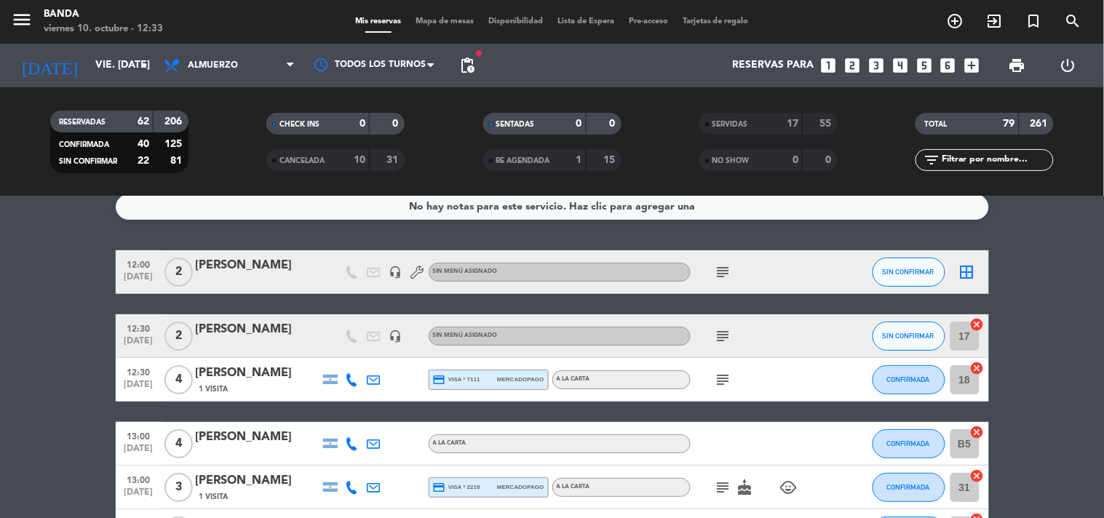
scroll to position [10, 0]
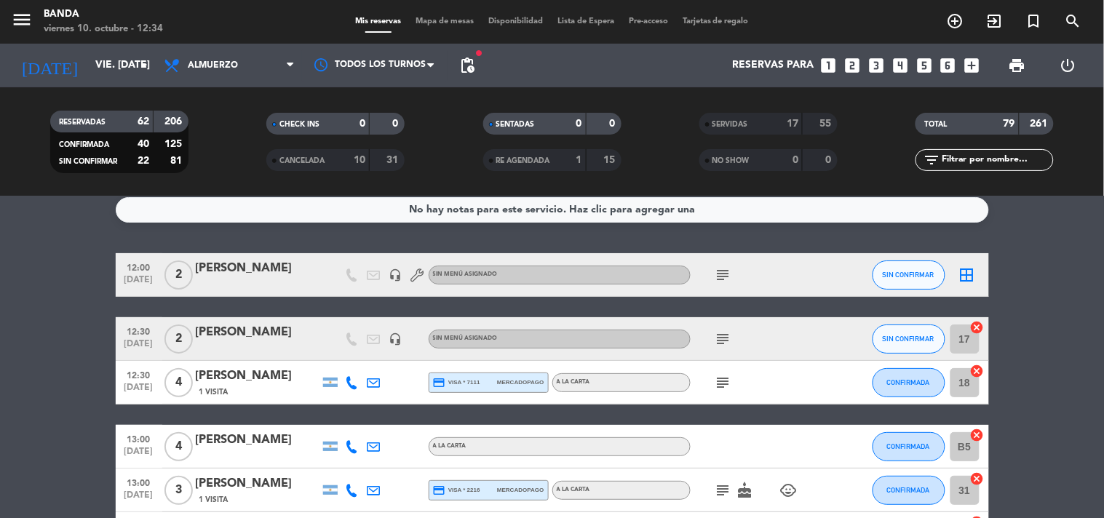
click at [905, 71] on icon "looks_4" at bounding box center [900, 65] width 19 height 19
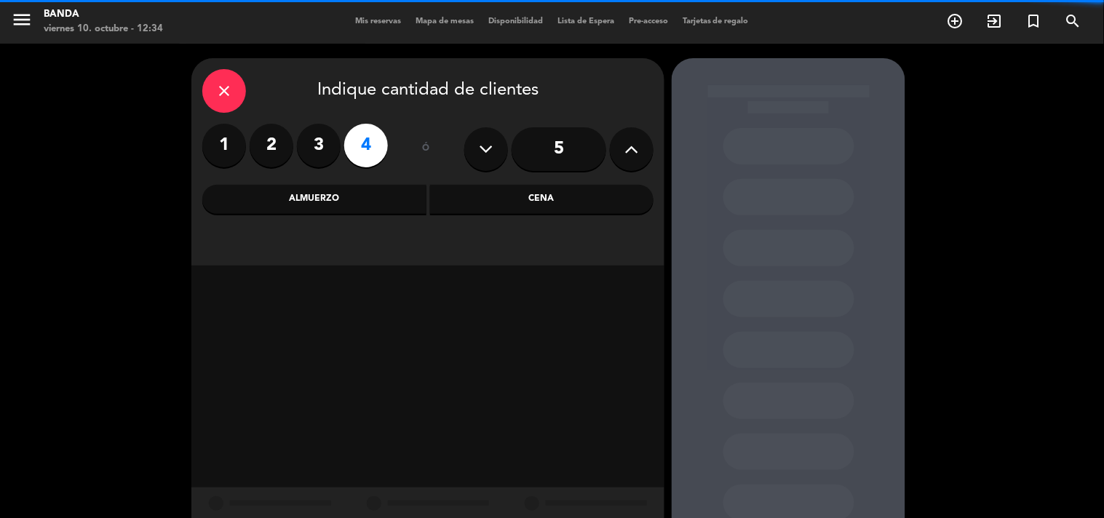
click at [368, 205] on div "Almuerzo" at bounding box center [314, 199] width 224 height 29
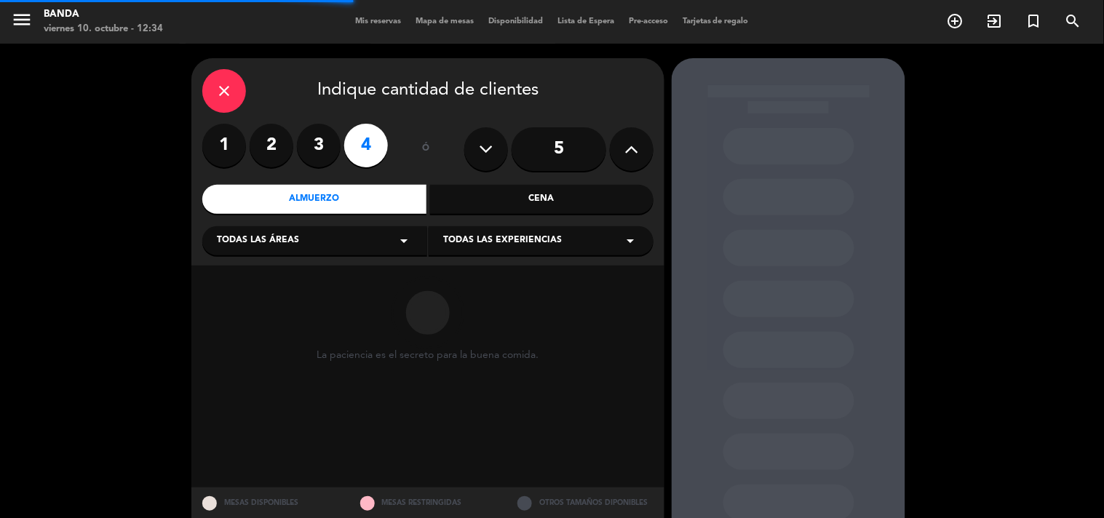
scroll to position [46, 0]
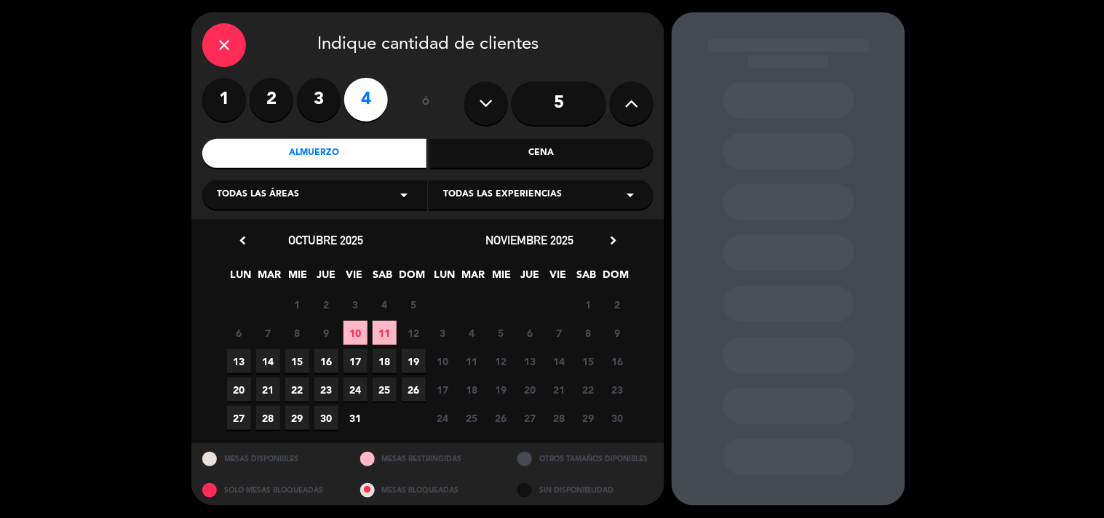
click at [381, 361] on span "18" at bounding box center [385, 361] width 24 height 24
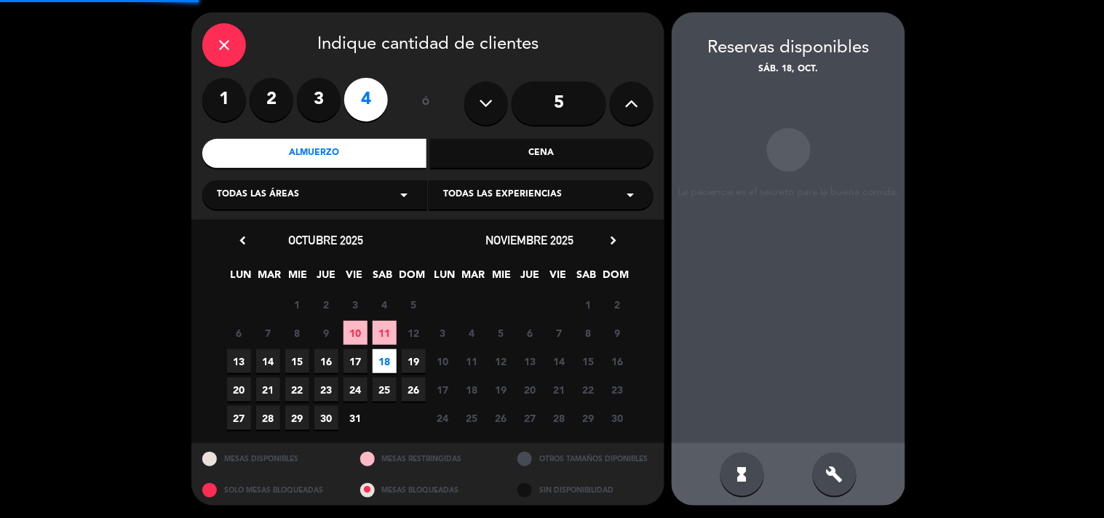
scroll to position [47, 0]
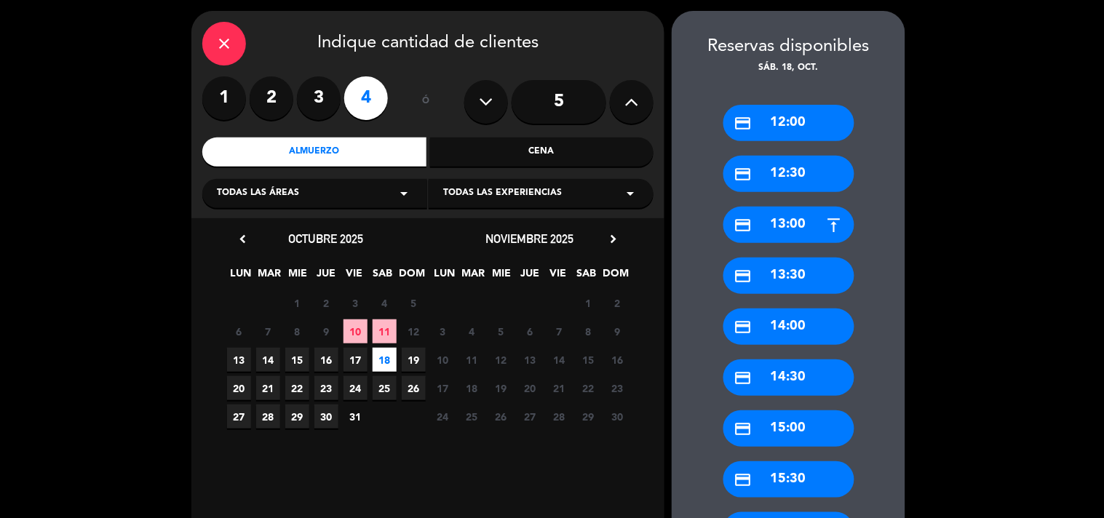
click at [801, 131] on div "credit_card 12:00" at bounding box center [788, 123] width 131 height 36
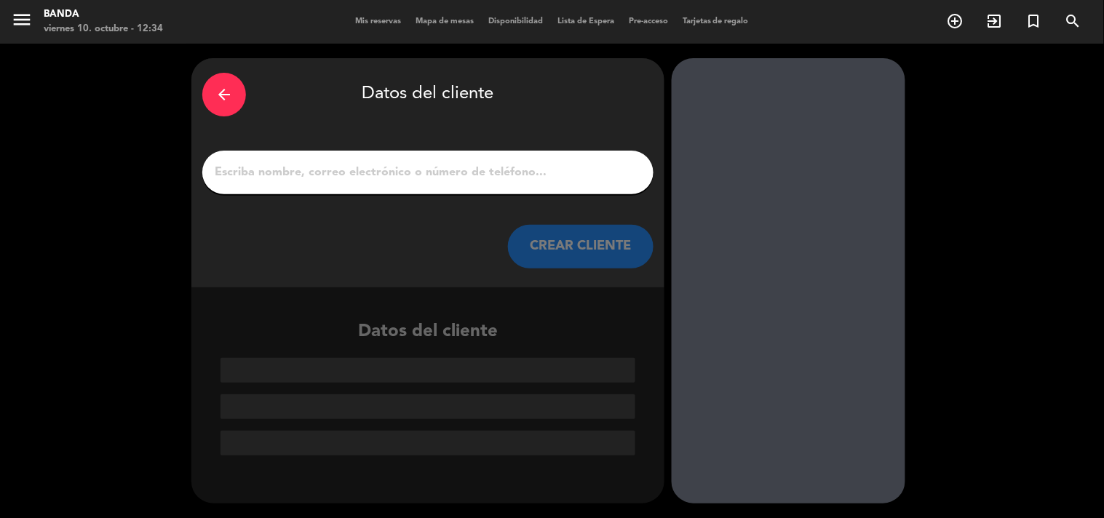
scroll to position [0, 0]
click at [569, 181] on input "1" at bounding box center [427, 172] width 429 height 20
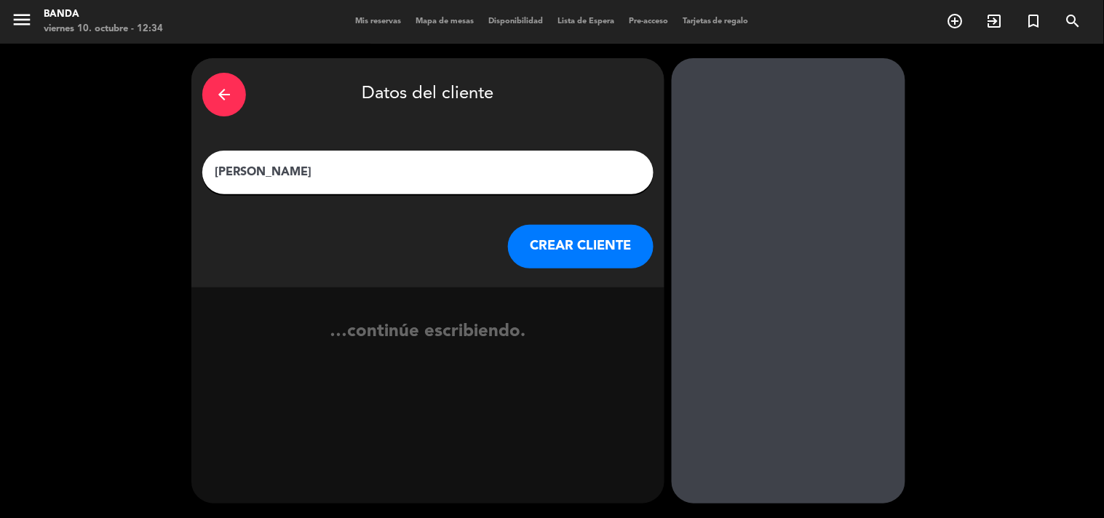
type input "[PERSON_NAME]"
click at [598, 260] on button "CREAR CLIENTE" at bounding box center [581, 247] width 146 height 44
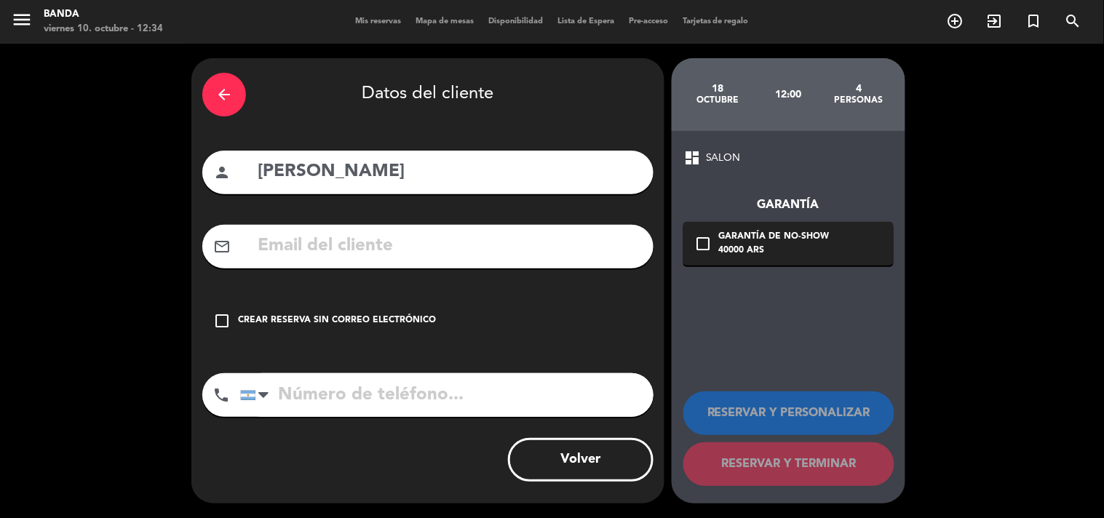
click at [598, 260] on input "text" at bounding box center [449, 246] width 386 height 30
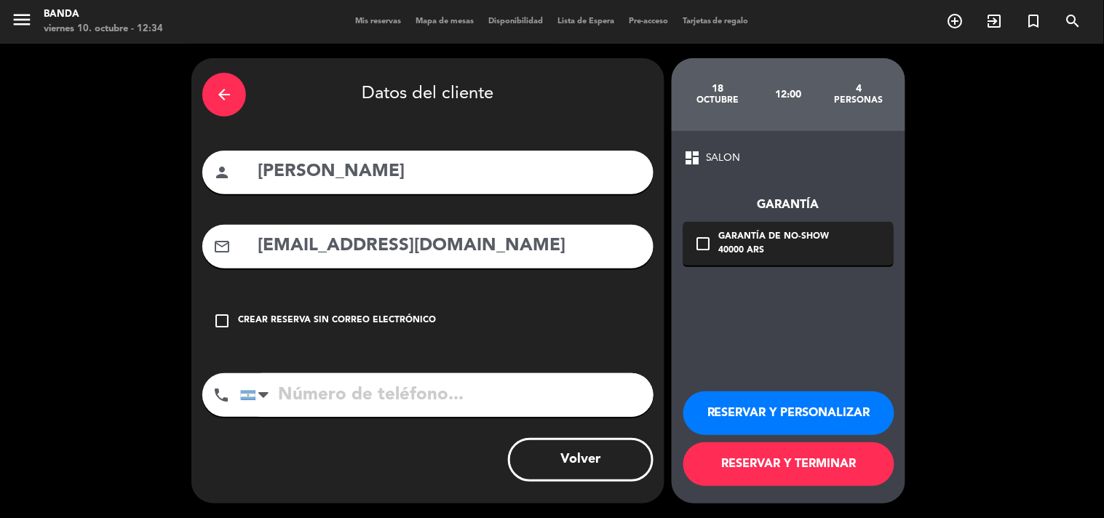
type input "[EMAIL_ADDRESS][DOMAIN_NAME]"
click at [508, 406] on input "tel" at bounding box center [446, 395] width 413 height 44
type input "2645622242"
click at [823, 491] on div "RESERVAR Y PERSONALIZAR RESERVAR Y TERMINAR" at bounding box center [788, 432] width 210 height 143
click at [823, 471] on button "RESERVAR Y TERMINAR" at bounding box center [788, 465] width 211 height 44
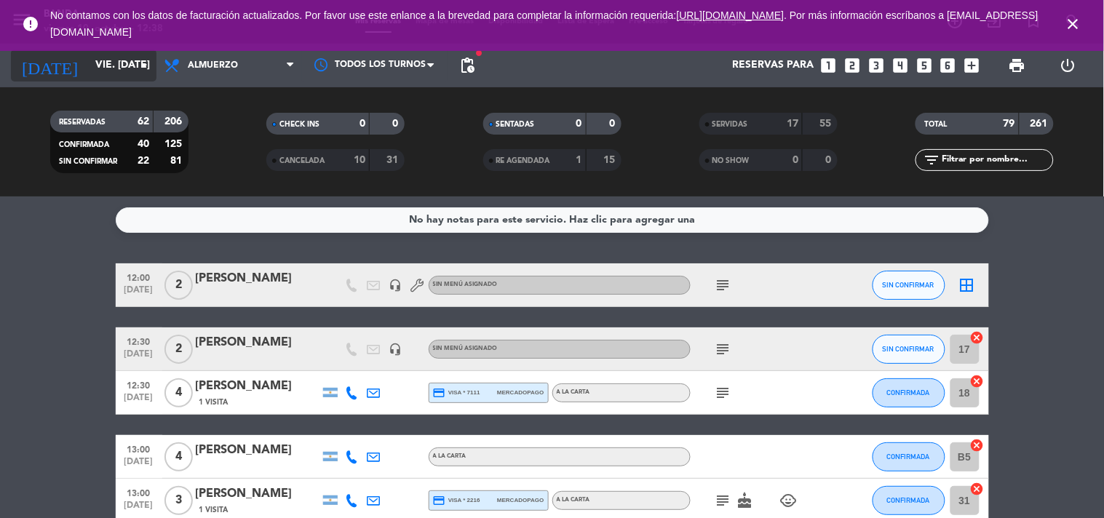
click at [96, 61] on input "vie. [DATE]" at bounding box center [157, 65] width 138 height 26
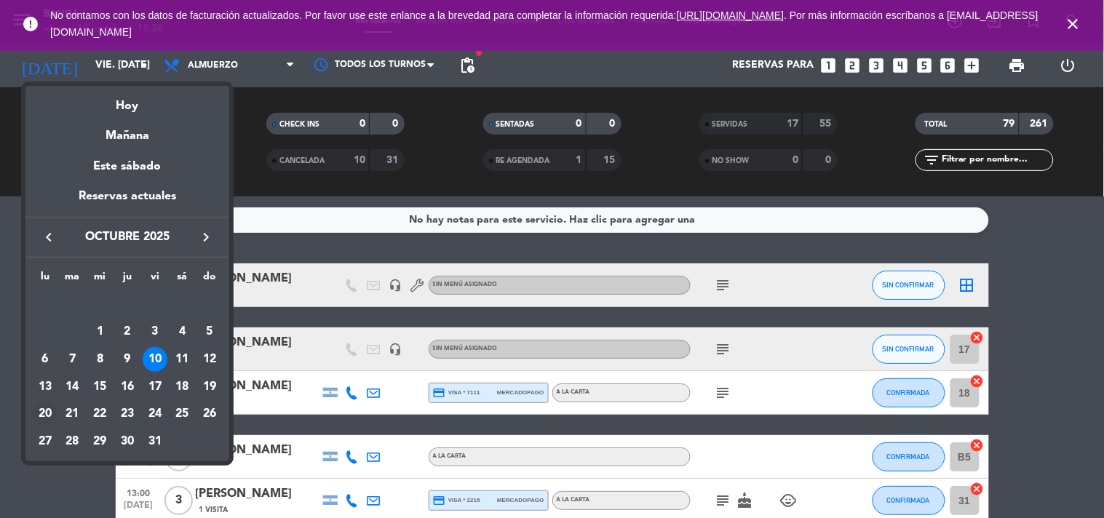
click at [49, 408] on div "20" at bounding box center [45, 414] width 25 height 25
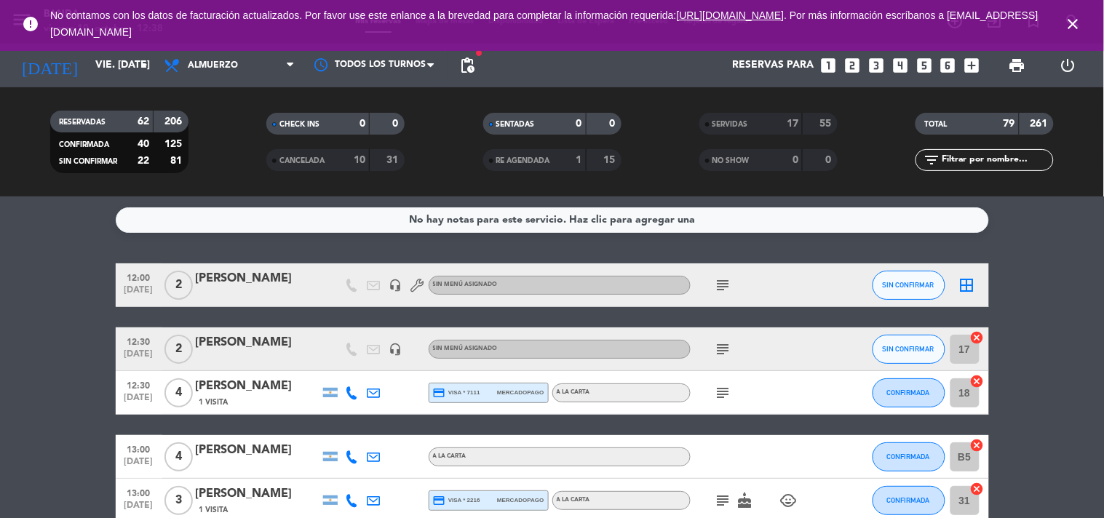
type input "lun. [DATE]"
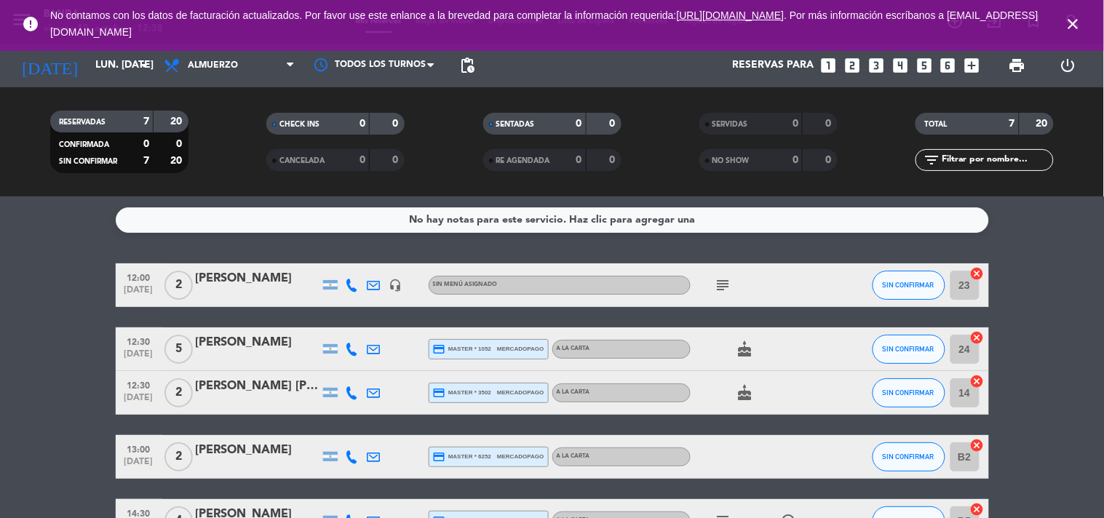
click at [1071, 27] on icon "close" at bounding box center [1073, 23] width 17 height 17
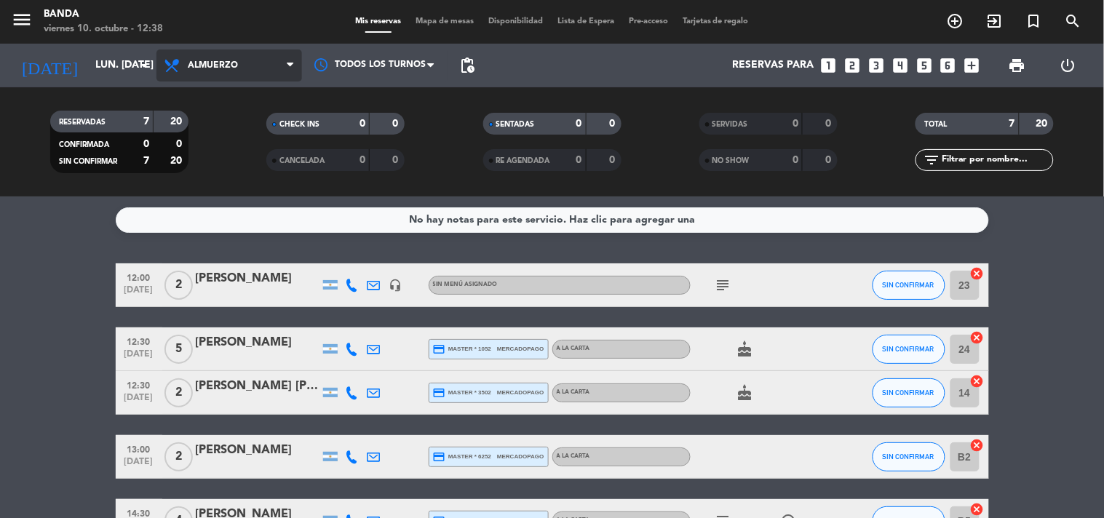
click at [201, 68] on span "Almuerzo" at bounding box center [213, 65] width 50 height 10
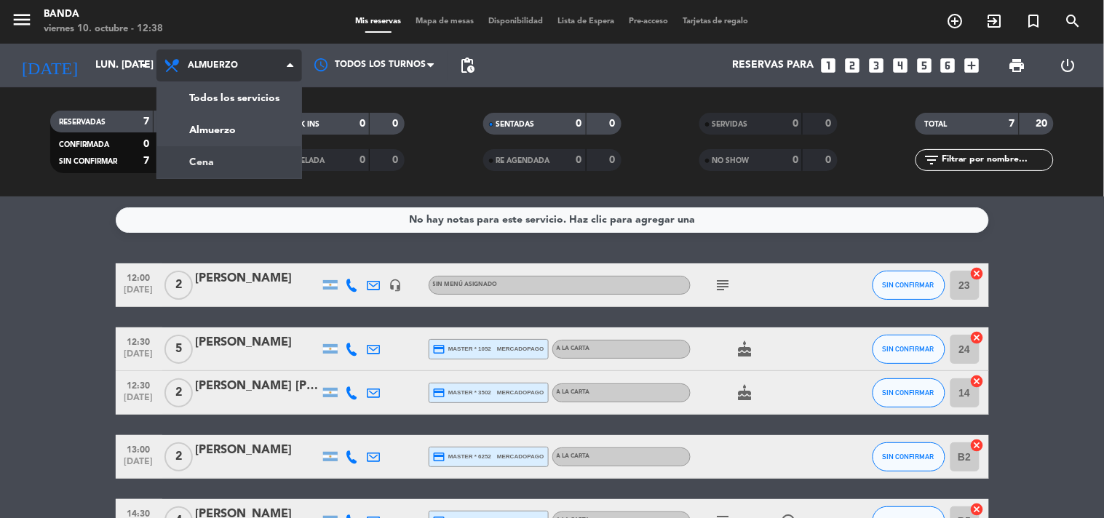
click at [210, 156] on div "menu Banda viernes 10. octubre - 12:38 Mis reservas Mapa de mesas Disponibilida…" at bounding box center [552, 98] width 1104 height 197
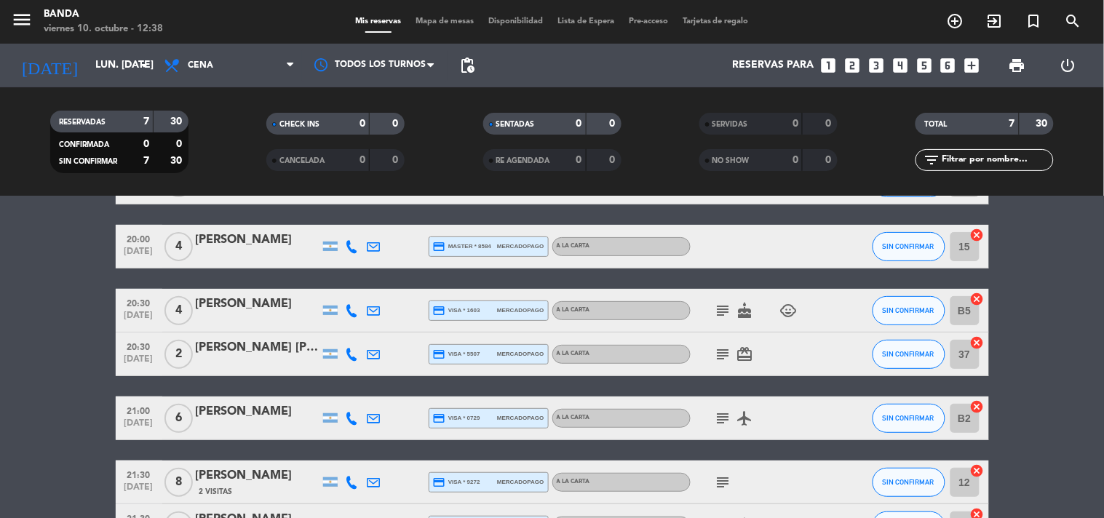
scroll to position [205, 0]
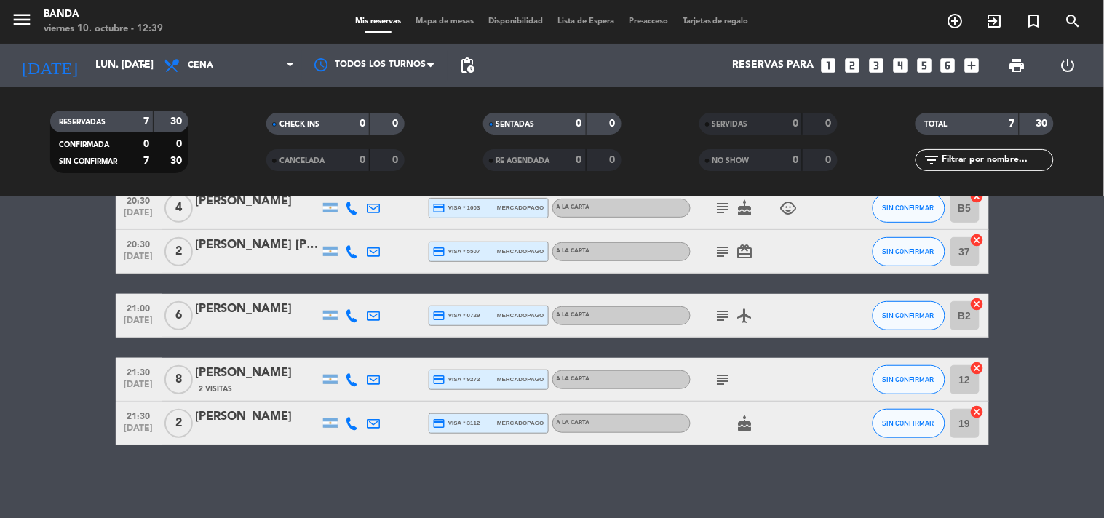
click at [713, 111] on div "SERVIDAS 0 0 NO SHOW 0 0" at bounding box center [768, 142] width 216 height 80
click at [731, 13] on div "menu Banda viernes 10. octubre - 12:39 Mis reservas Mapa de mesas Disponibilida…" at bounding box center [552, 22] width 1104 height 44
click at [729, 23] on span "Tarjetas de regalo" at bounding box center [715, 21] width 81 height 8
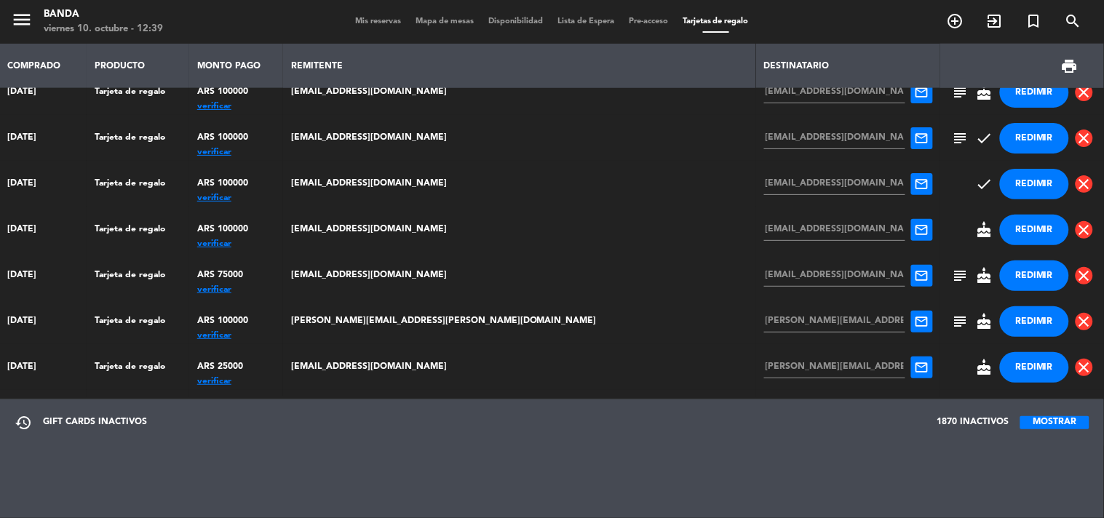
scroll to position [3121, 0]
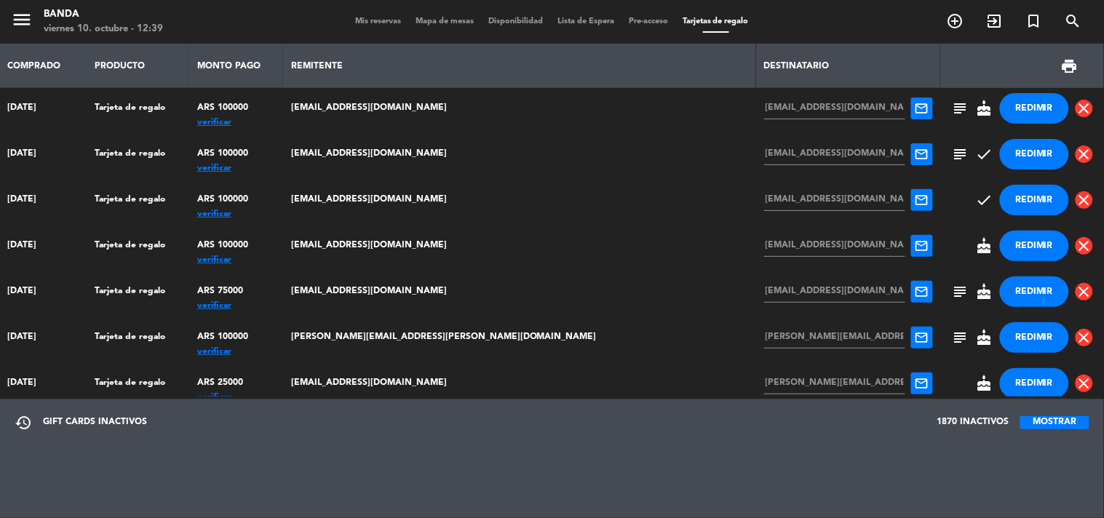
click at [273, 168] on div "verificar" at bounding box center [236, 168] width 79 height 0
click at [1001, 156] on button "REDIMIR" at bounding box center [1034, 154] width 69 height 31
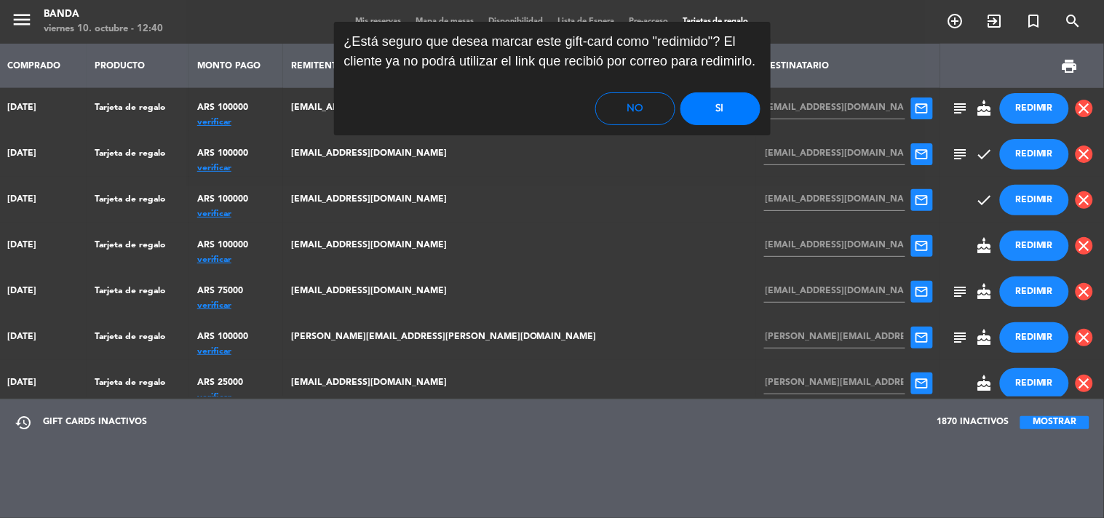
click at [718, 106] on button "Si" at bounding box center [721, 108] width 80 height 33
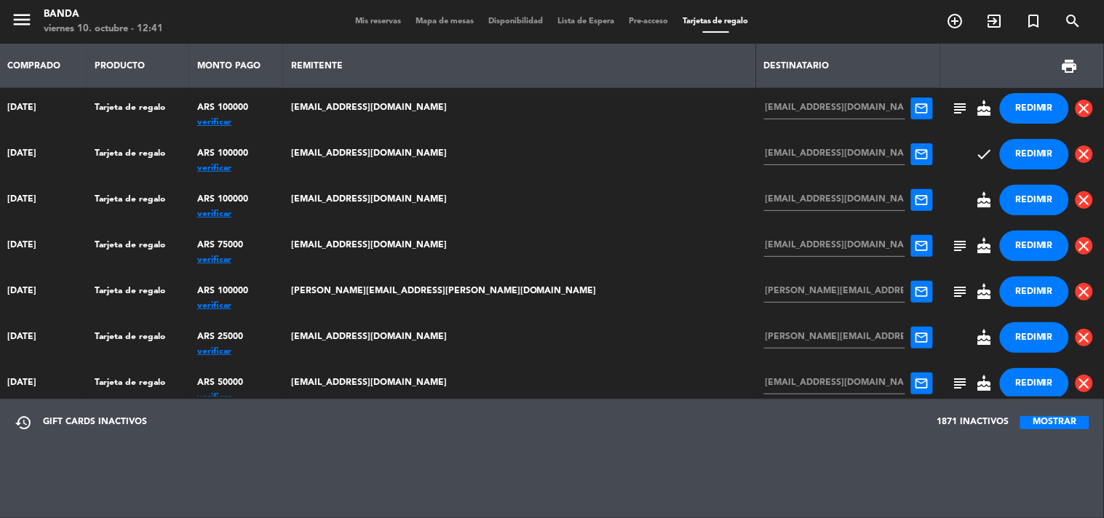
click at [358, 16] on div "Mis reservas Mapa de mesas Disponibilidad Lista de Espera Pre-acceso Tarjetas d…" at bounding box center [552, 21] width 408 height 13
click at [362, 26] on div "Mis reservas Mapa de mesas Disponibilidad Lista de Espera Pre-acceso Tarjetas d…" at bounding box center [552, 21] width 408 height 13
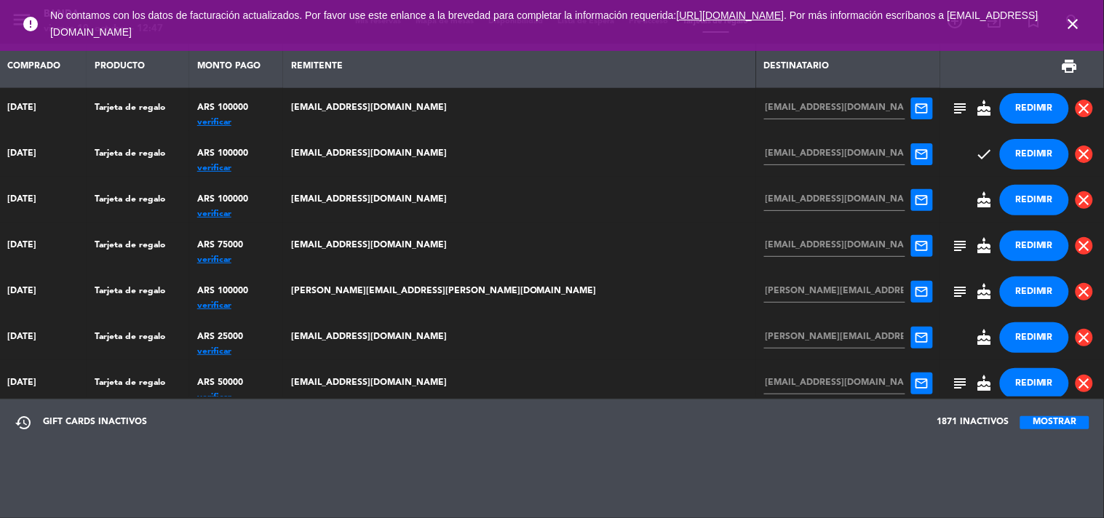
click at [1073, 20] on icon "close" at bounding box center [1073, 23] width 17 height 17
